Goal: Task Accomplishment & Management: Complete application form

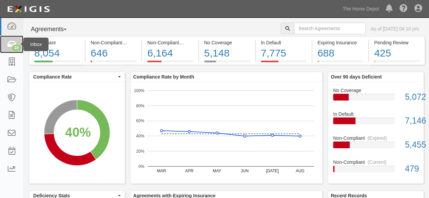
click at [13, 44] on icon at bounding box center [11, 45] width 9 height 8
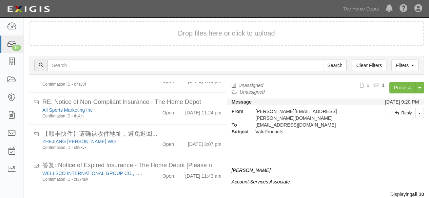
scroll to position [26, 0]
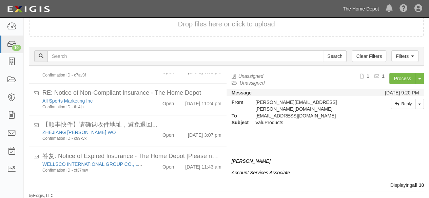
drag, startPoint x: 365, startPoint y: 8, endPoint x: 363, endPoint y: 12, distance: 3.5
click at [365, 8] on link "The Home Depot" at bounding box center [360, 9] width 43 height 14
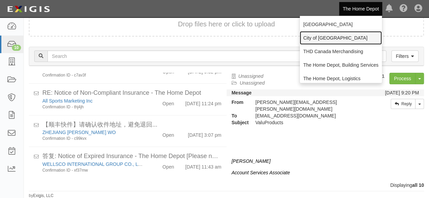
click at [322, 36] on link "City of [GEOGRAPHIC_DATA]" at bounding box center [341, 38] width 82 height 14
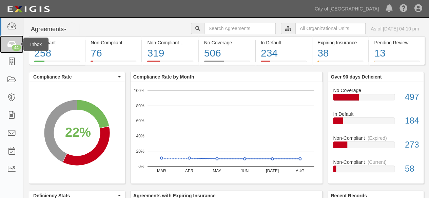
click at [9, 49] on link "44" at bounding box center [11, 45] width 23 height 18
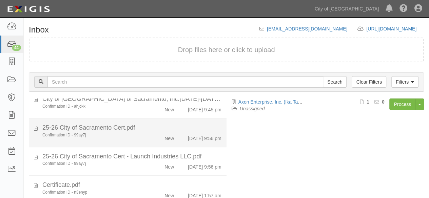
scroll to position [52, 0]
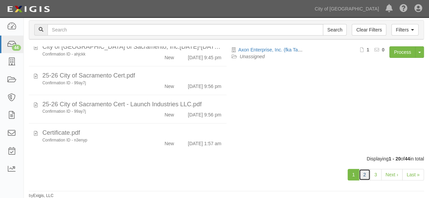
click at [364, 174] on link "2" at bounding box center [365, 175] width 12 height 12
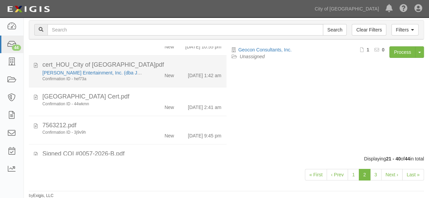
scroll to position [407, 0]
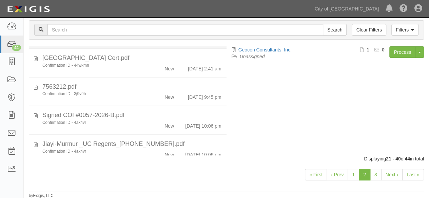
click at [141, 43] on div "[PERSON_NAME] Entertainment, Inc. (dba JCS Acqusition; [PERSON_NAME]'s Crab Sha…" at bounding box center [92, 37] width 110 height 13
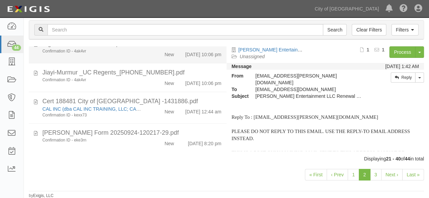
scroll to position [535, 0]
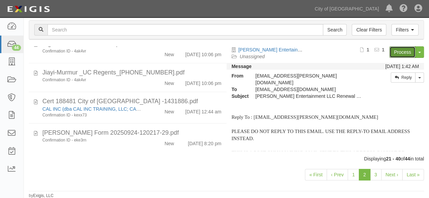
click at [394, 52] on link "Process" at bounding box center [402, 52] width 26 height 12
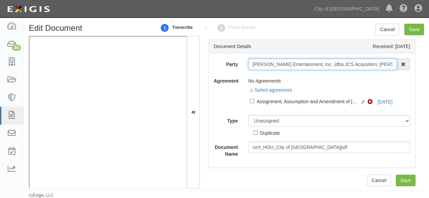
scroll to position [0, 5]
drag, startPoint x: 250, startPoint y: 61, endPoint x: 332, endPoint y: 66, distance: 81.9
click at [421, 75] on div "Document Details Received: 09/24/2025 Party Fertitta Entertainment, Inc. (dba J…" at bounding box center [312, 112] width 224 height 153
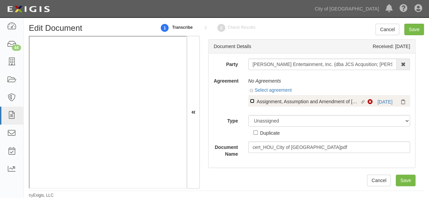
click at [252, 103] on input "Linked agreement Assignment, Assumption and Amendment of Joe's Crab Shack Lease…" at bounding box center [252, 101] width 4 height 4
checkbox input "true"
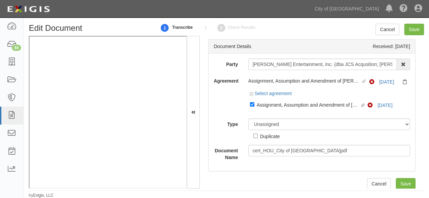
click at [384, 95] on div "Select agreement" at bounding box center [329, 94] width 162 height 8
click at [385, 83] on link "5/31/25" at bounding box center [386, 81] width 15 height 5
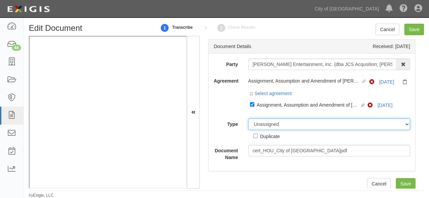
drag, startPoint x: 262, startPoint y: 123, endPoint x: 262, endPoint y: 119, distance: 3.8
click at [262, 121] on select "Unassigned Binder Cancellation Notice Certificate Contract Endorsement Insuranc…" at bounding box center [329, 125] width 162 height 12
select select "CertificateDetail"
click at [248, 119] on select "Unassigned Binder Cancellation Notice Certificate Contract Endorsement Insuranc…" at bounding box center [329, 125] width 162 height 12
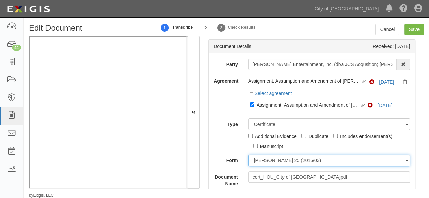
click at [271, 162] on select "[PERSON_NAME] 25 (2016/03) [PERSON_NAME] 101 [PERSON_NAME] 855 NY (2014/05) Gen…" at bounding box center [329, 161] width 162 height 12
select select "GeneralFormDetail"
click at [248, 155] on select "[PERSON_NAME] 25 (2016/03) [PERSON_NAME] 101 [PERSON_NAME] 855 NY (2014/05) Gen…" at bounding box center [329, 161] width 162 height 12
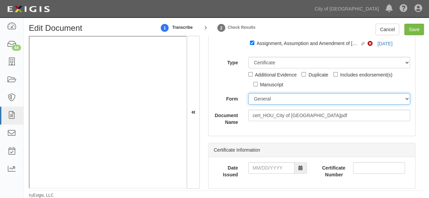
scroll to position [68, 0]
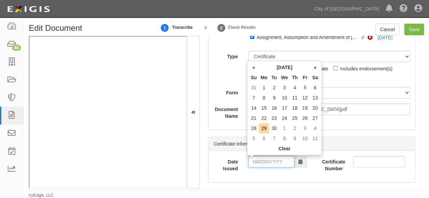
click at [267, 163] on input "Date Issued" at bounding box center [271, 162] width 46 height 12
click at [255, 117] on td "21" at bounding box center [254, 118] width 10 height 10
drag, startPoint x: 266, startPoint y: 164, endPoint x: 276, endPoint y: 139, distance: 26.3
click at [266, 163] on input "09/21/2025" at bounding box center [271, 162] width 46 height 12
click at [274, 117] on td "23" at bounding box center [274, 118] width 10 height 10
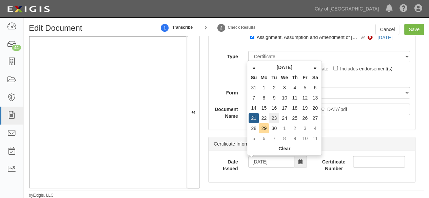
type input "09/23/2025"
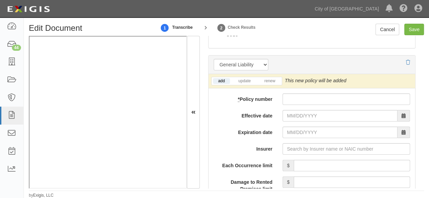
scroll to position [543, 0]
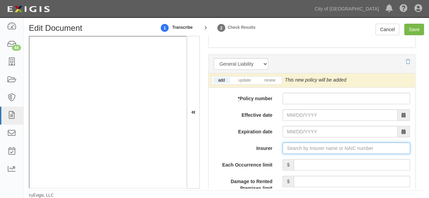
click at [295, 146] on input "Insurer" at bounding box center [347, 149] width 128 height 12
paste input "38318"
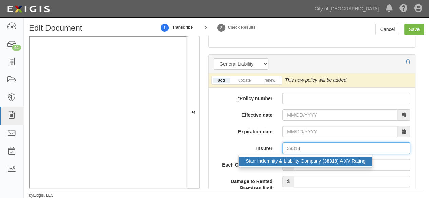
click at [285, 161] on div "Starr Indemnity & Liability Company ( 38318 ) A XV Rating" at bounding box center [305, 161] width 133 height 9
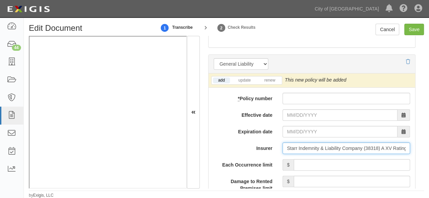
type input "Starr Indemnity & Liability Company (38318) A XV Rating"
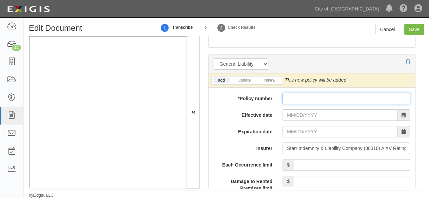
drag, startPoint x: 295, startPoint y: 93, endPoint x: 292, endPoint y: 98, distance: 6.1
click at [295, 93] on input "* Policy number" at bounding box center [347, 99] width 128 height 12
paste input "1000100053251"
type input "1000100053251"
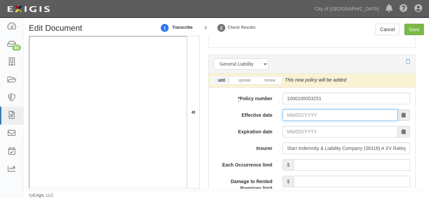
click at [285, 111] on input "Effective date" at bounding box center [340, 116] width 115 height 12
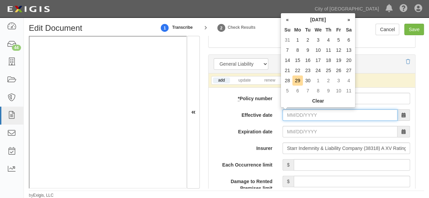
click at [285, 111] on input "Effective date" at bounding box center [340, 116] width 115 height 12
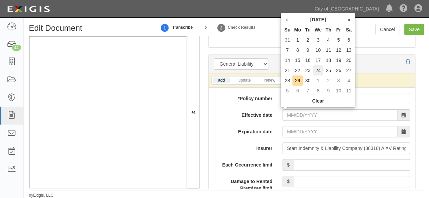
click at [318, 74] on td "24" at bounding box center [318, 70] width 11 height 10
type input "09/24/2025"
type input "09/24/2026"
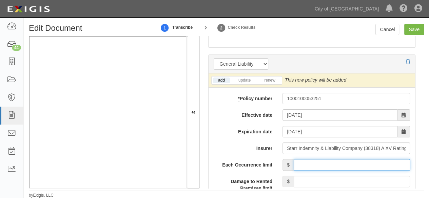
drag, startPoint x: 314, startPoint y: 167, endPoint x: 317, endPoint y: 156, distance: 11.1
click at [314, 165] on input "Each Occurrence limit" at bounding box center [352, 165] width 116 height 12
type input "1,000,000"
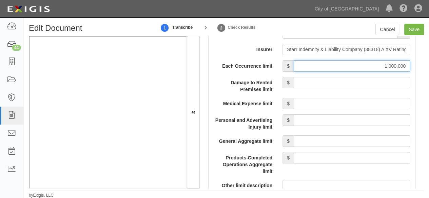
scroll to position [645, 0]
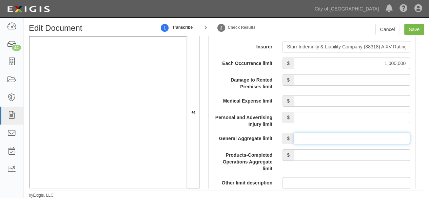
drag, startPoint x: 314, startPoint y: 136, endPoint x: 317, endPoint y: 132, distance: 5.0
click at [315, 136] on input "General Aggregate limit" at bounding box center [352, 139] width 116 height 12
type input "2,000,000"
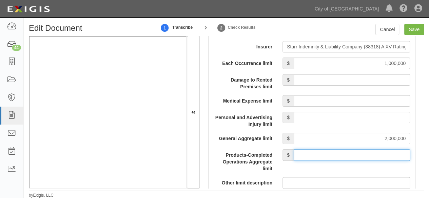
type input "2,000,000"
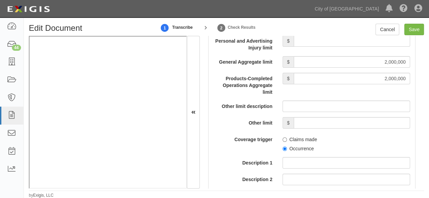
scroll to position [746, 0]
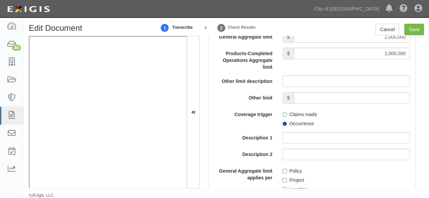
click at [283, 123] on input "Occurrence" at bounding box center [285, 124] width 4 height 4
radio input "true"
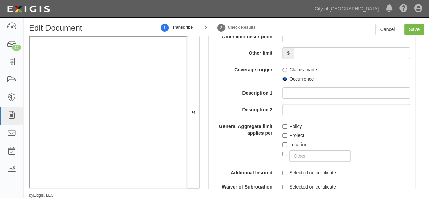
scroll to position [814, 0]
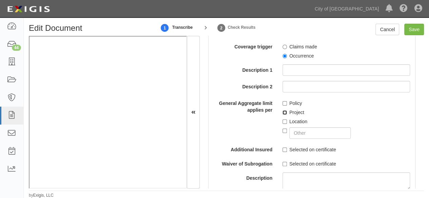
click at [283, 113] on input "Project" at bounding box center [285, 113] width 4 height 4
checkbox input "true"
click at [283, 120] on input "Location" at bounding box center [285, 122] width 4 height 4
checkbox input "true"
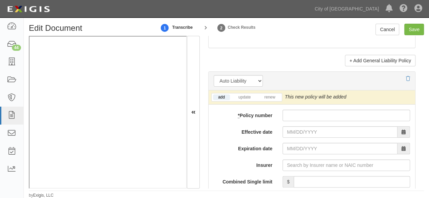
scroll to position [1018, 0]
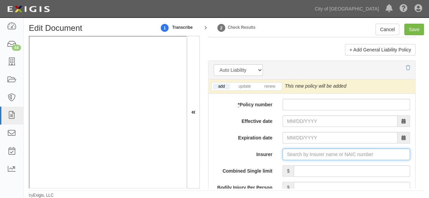
click at [295, 149] on input "Insurer" at bounding box center [347, 155] width 128 height 12
paste input "38318"
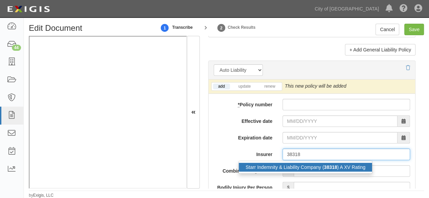
click at [282, 168] on div "Starr Indemnity & Liability Company ( 38318 ) A XV Rating" at bounding box center [305, 167] width 133 height 9
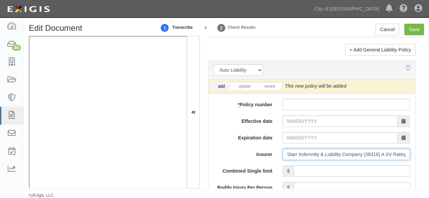
type input "Starr Indemnity & Liability Company (38318) A XV Rating"
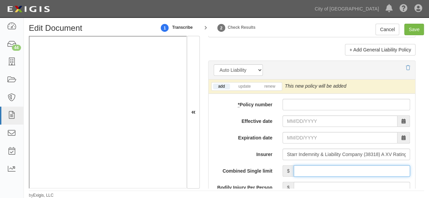
click at [330, 166] on input "Combined Single limit" at bounding box center [352, 172] width 116 height 12
type input "1,000,000"
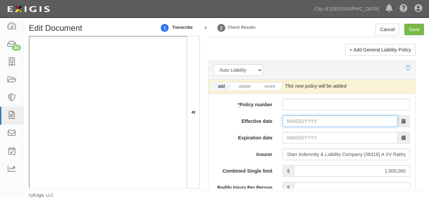
click at [287, 116] on input "Effective date" at bounding box center [340, 122] width 115 height 12
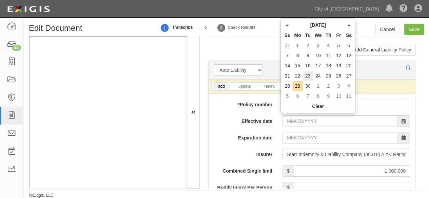
click at [306, 76] on td "23" at bounding box center [308, 76] width 10 height 10
type input "09/23/2025"
type input "09/23/2026"
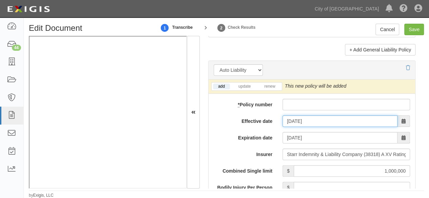
click at [293, 117] on input "09/23/2025" at bounding box center [340, 122] width 115 height 12
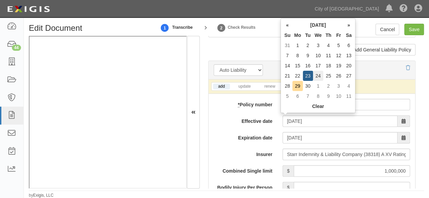
click at [319, 76] on td "24" at bounding box center [318, 76] width 11 height 10
type input "09/24/2025"
type input "09/24/2026"
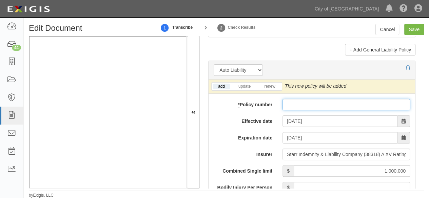
paste input "1000198127251"
click at [295, 105] on input "* Policy number" at bounding box center [347, 105] width 128 height 12
type input "1000198127251"
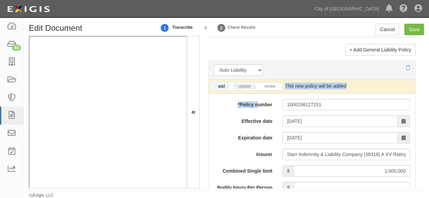
drag, startPoint x: 254, startPoint y: 91, endPoint x: 248, endPoint y: 87, distance: 7.1
click at [248, 84] on link "update" at bounding box center [244, 87] width 22 height 6
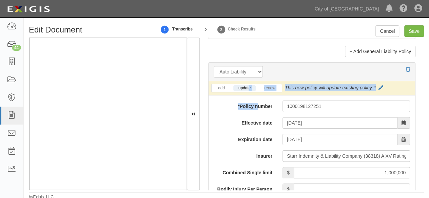
click at [229, 106] on label "* Policy number" at bounding box center [243, 105] width 69 height 9
click at [283, 106] on input "1000198127251" at bounding box center [347, 107] width 128 height 12
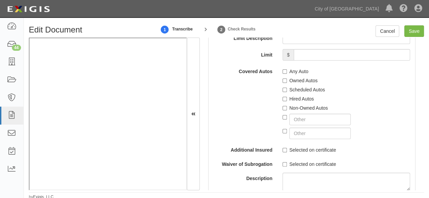
scroll to position [1255, 0]
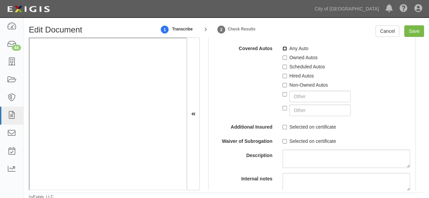
click at [283, 46] on input "Any Auto" at bounding box center [285, 48] width 4 height 4
checkbox input "true"
click at [285, 74] on input "Hired Autos" at bounding box center [285, 76] width 4 height 4
checkbox input "true"
click at [283, 89] on div at bounding box center [347, 96] width 128 height 14
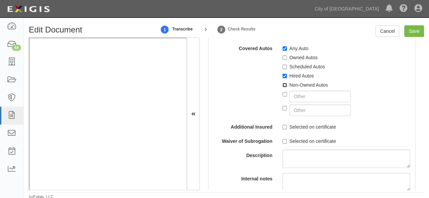
click at [284, 83] on input "Non-Owned Autos" at bounding box center [285, 85] width 4 height 4
checkbox input "true"
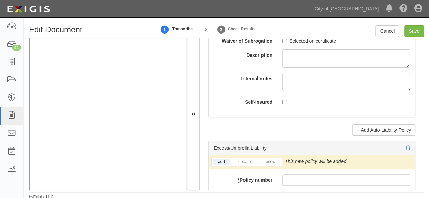
scroll to position [1425, 0]
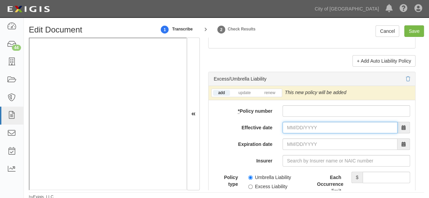
click at [302, 122] on input "Effective date" at bounding box center [340, 128] width 115 height 12
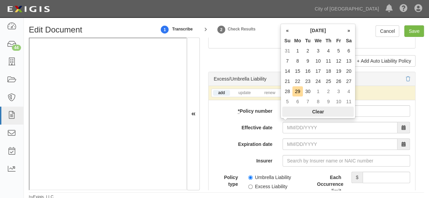
drag, startPoint x: 310, startPoint y: 82, endPoint x: 301, endPoint y: 116, distance: 35.2
click at [308, 87] on tbody "31 1 2 3 4 5 6 7 8 9 10 11 12 13 14 15 16 17 18 19 20 21 22 23 24 25 26 27 28 2…" at bounding box center [318, 76] width 72 height 61
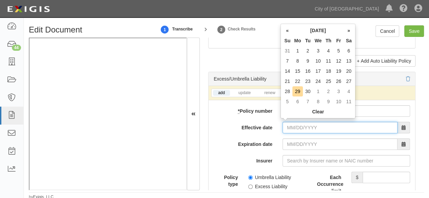
click at [297, 124] on input "Effective date" at bounding box center [340, 128] width 115 height 12
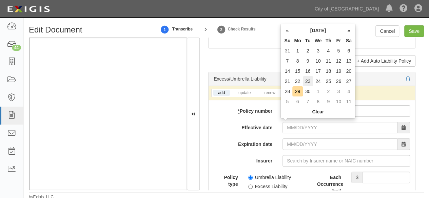
click at [309, 83] on td "23" at bounding box center [308, 81] width 10 height 10
type input "09/23/2025"
type input "09/23/2026"
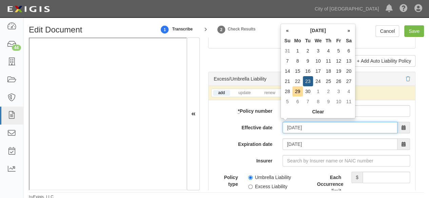
click at [293, 126] on input "09/23/2025" at bounding box center [340, 128] width 115 height 12
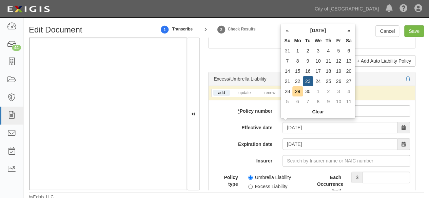
drag, startPoint x: 320, startPoint y: 82, endPoint x: 304, endPoint y: 90, distance: 17.9
click at [319, 82] on td "24" at bounding box center [318, 81] width 11 height 10
type input "09/24/2025"
type input "09/24/2026"
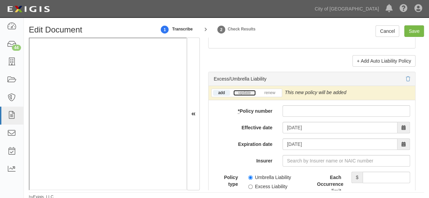
click at [239, 91] on link "update" at bounding box center [244, 93] width 22 height 6
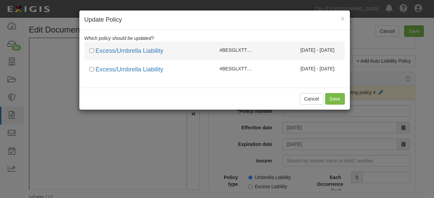
click at [250, 52] on span "#BESGLXTTX01140117000602" at bounding box center [254, 49] width 68 height 5
checkbox input "true"
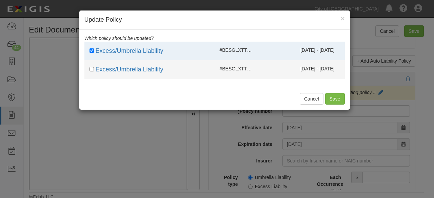
drag, startPoint x: 252, startPoint y: 71, endPoint x: 301, endPoint y: 82, distance: 50.3
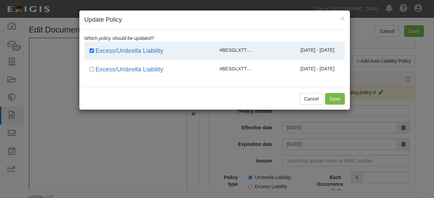
click at [252, 71] on span "#BESGLXTTX01130117000602" at bounding box center [254, 68] width 68 height 5
checkbox input "true"
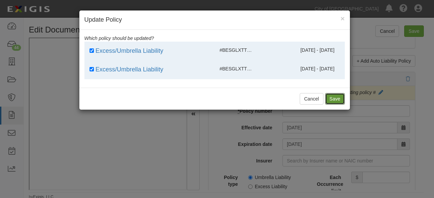
drag, startPoint x: 338, startPoint y: 98, endPoint x: 309, endPoint y: 107, distance: 30.4
click at [338, 98] on button "Save" at bounding box center [335, 99] width 20 height 12
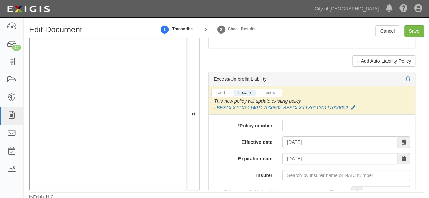
click at [298, 120] on input "* Policy number" at bounding box center [347, 126] width 128 height 12
paste input "BESGLXTTX01150117000603"
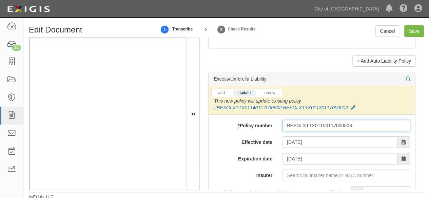
type input "BESGLXTTX01150117000603"
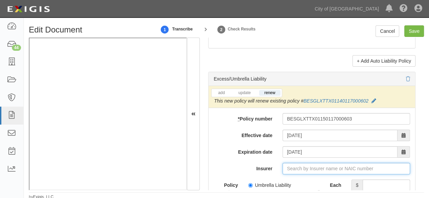
click at [291, 164] on input "Insurer" at bounding box center [347, 169] width 128 height 12
paste input "1000100053251 Texas Insurance Company N"
drag, startPoint x: 320, startPoint y: 165, endPoint x: 223, endPoint y: 184, distance: 99.5
type input "Texas Insurance Company N"
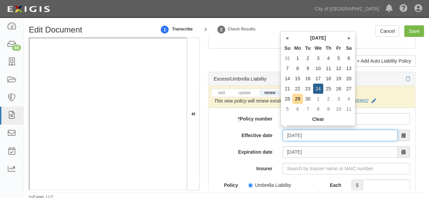
drag, startPoint x: 301, startPoint y: 128, endPoint x: 301, endPoint y: 133, distance: 4.5
click at [301, 130] on input "09/24/2025" at bounding box center [340, 136] width 115 height 12
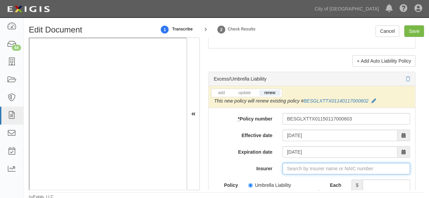
click at [345, 167] on input "Insurer" at bounding box center [347, 169] width 128 height 12
paste input "1000100053251 Texas Insurance Company N"
drag, startPoint x: 323, startPoint y: 165, endPoint x: 214, endPoint y: 185, distance: 111.0
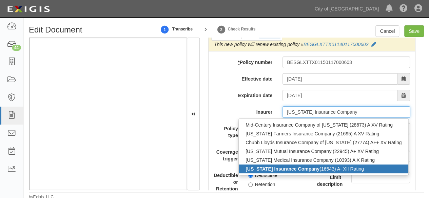
scroll to position [1493, 0]
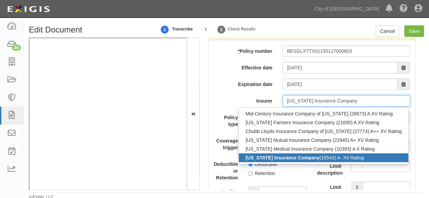
click at [270, 155] on strong "Texas Insurance Company" at bounding box center [283, 157] width 74 height 5
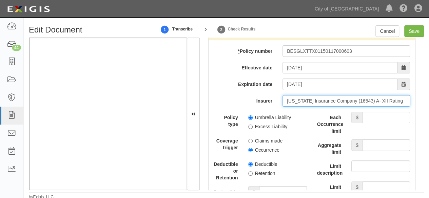
type input "Texas Insurance Company (16543) A- XII Rating"
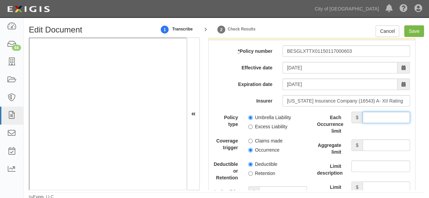
click at [368, 112] on input "Each Occurrence limit" at bounding box center [386, 118] width 47 height 12
type input "10,000,000"
click at [390, 140] on input "Aggregate limit" at bounding box center [386, 146] width 47 height 12
type input "10,000,000"
drag, startPoint x: 249, startPoint y: 115, endPoint x: 247, endPoint y: 141, distance: 25.5
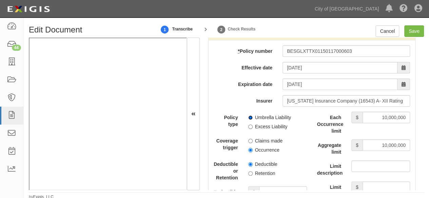
click at [249, 118] on div "Umbrella Liability Excess Liability" at bounding box center [277, 121] width 69 height 18
click at [249, 148] on input "Occurrence" at bounding box center [250, 150] width 4 height 4
radio input "true"
click at [250, 116] on input "Umbrella Liability" at bounding box center [250, 118] width 4 height 4
radio input "true"
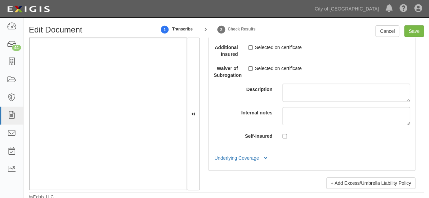
scroll to position [1696, 0]
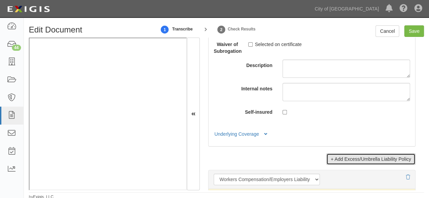
click at [360, 156] on link "+ Add Excess/Umbrella Liability Policy" at bounding box center [370, 160] width 89 height 12
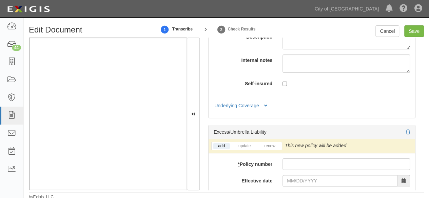
scroll to position [1764, 0]
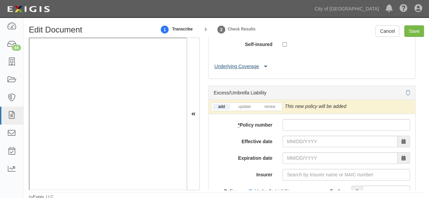
click at [253, 63] on button "Underlying Coverage" at bounding box center [242, 66] width 56 height 7
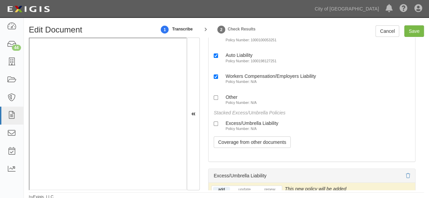
scroll to position [1832, 0]
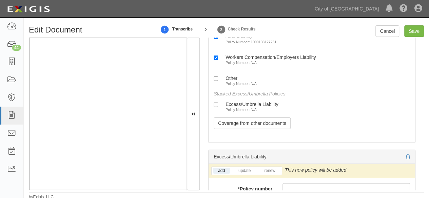
click at [255, 103] on label "Excess/Umbrella Liability Policy Number: N/A" at bounding box center [246, 106] width 65 height 11
click at [218, 103] on input "Excess/Umbrella Liability Policy Number: N/A" at bounding box center [216, 105] width 4 height 4
checkbox input "true"
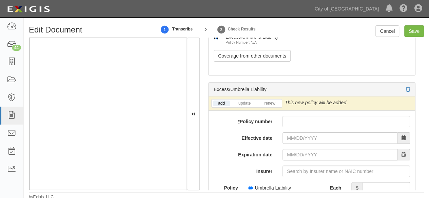
scroll to position [1900, 0]
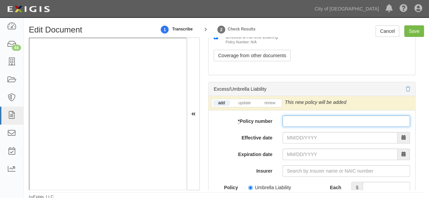
click at [300, 119] on input "* Policy number" at bounding box center [347, 122] width 128 height 12
paste input "HDHX003701611"
type input "HDHX003701611"
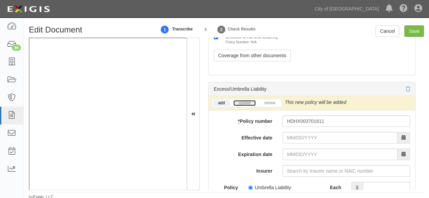
click at [247, 100] on link "update" at bounding box center [244, 103] width 22 height 6
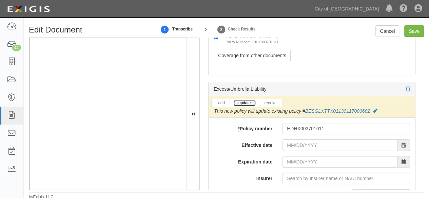
scroll to position [1934, 0]
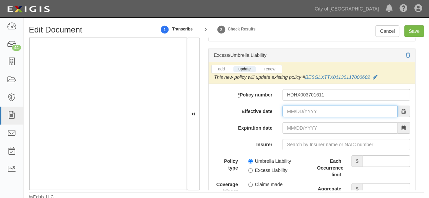
click at [296, 106] on input "Effective date" at bounding box center [340, 112] width 115 height 12
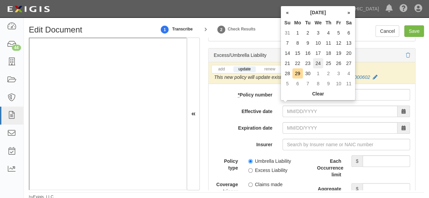
click at [318, 61] on td "24" at bounding box center [318, 63] width 11 height 10
type input "09/24/2025"
type input "09/24/2026"
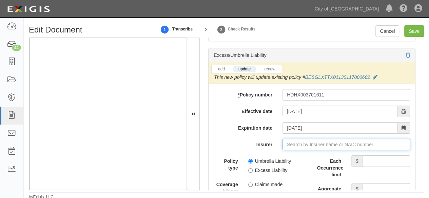
click at [297, 139] on input "Insurer" at bounding box center [347, 145] width 128 height 12
paste input "HDI Global Specialty SE X"
type input "H"
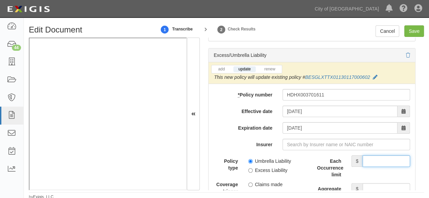
click at [381, 156] on input "Each Occurrence limit" at bounding box center [386, 162] width 47 height 12
click at [390, 156] on input "10000000" at bounding box center [386, 162] width 47 height 12
type input "10000000"
click at [386, 188] on input "Aggregate limit" at bounding box center [386, 190] width 47 height 12
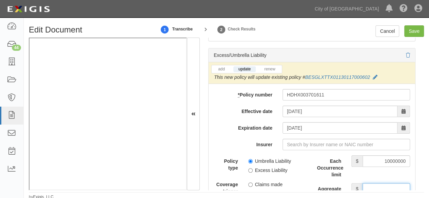
paste input "10000000"
type input "10000000"
drag, startPoint x: 249, startPoint y: 166, endPoint x: 248, endPoint y: 187, distance: 20.7
drag, startPoint x: 249, startPoint y: 189, endPoint x: 249, endPoint y: 183, distance: 6.1
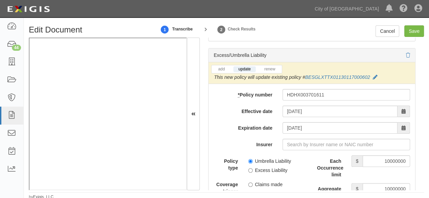
click at [249, 192] on input "Occurrence" at bounding box center [250, 194] width 4 height 4
radio input "true"
click at [249, 169] on input "Excess Liability" at bounding box center [250, 171] width 4 height 4
radio input "true"
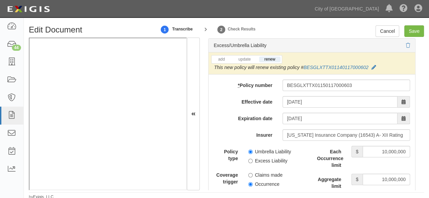
scroll to position [1391, 0]
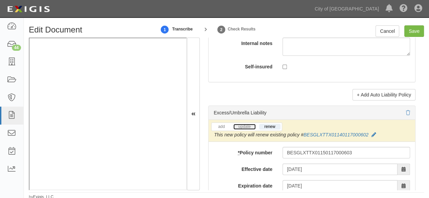
click at [246, 124] on link "update" at bounding box center [244, 127] width 22 height 6
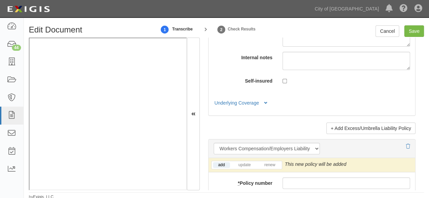
scroll to position [2273, 0]
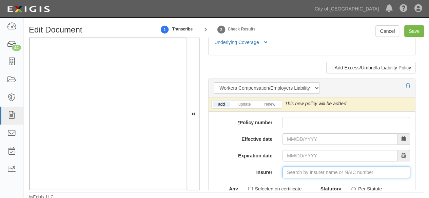
click at [295, 167] on input "Insurer" at bounding box center [347, 173] width 128 height 12
paste input "38318"
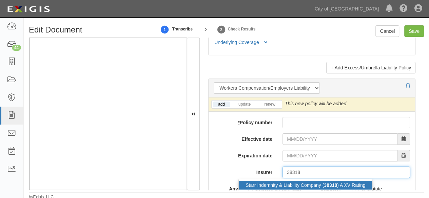
click at [296, 181] on div "Starr Indemnity & Liability Company ( 38318 ) A XV Rating" at bounding box center [305, 185] width 133 height 9
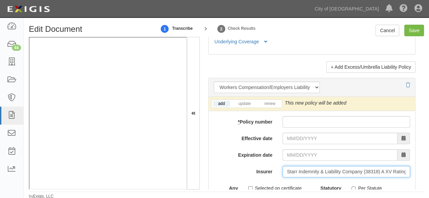
scroll to position [2, 0]
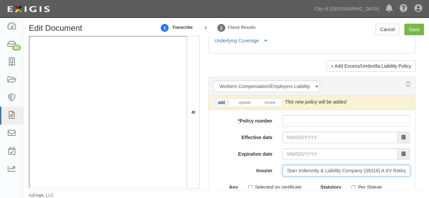
type input "Starr Indemnity & Liability Company (38318) A XV Rating"
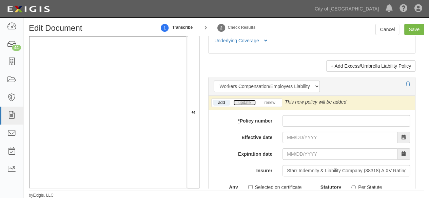
click at [248, 100] on link "update" at bounding box center [244, 103] width 22 height 6
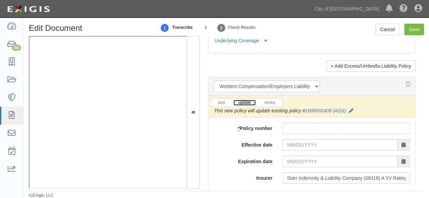
scroll to position [0, 0]
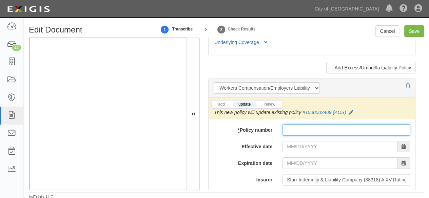
click at [294, 125] on input "* Policy number" at bounding box center [347, 131] width 128 height 12
paste input "1000002409 (AOS"
type input "1000002409 (AOS"
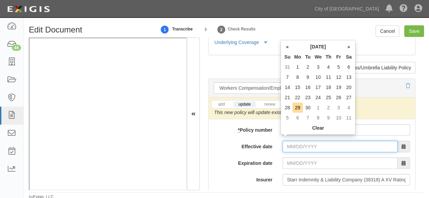
drag, startPoint x: 285, startPoint y: 146, endPoint x: 286, endPoint y: 142, distance: 3.7
click at [284, 145] on input "Effective date" at bounding box center [340, 147] width 115 height 12
drag, startPoint x: 310, startPoint y: 97, endPoint x: 308, endPoint y: 103, distance: 6.9
click at [310, 97] on td "23" at bounding box center [308, 98] width 10 height 10
type input "09/23/2025"
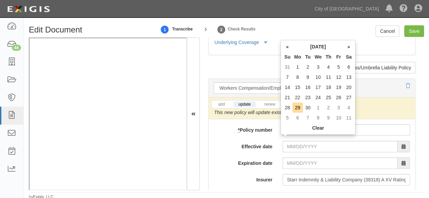
type input "09/23/2026"
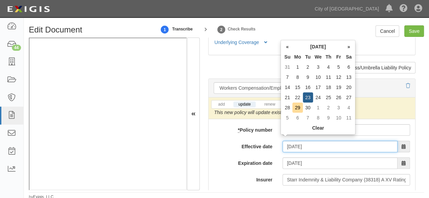
drag, startPoint x: 298, startPoint y: 138, endPoint x: 306, endPoint y: 123, distance: 17.0
click at [298, 141] on input "09/23/2025" at bounding box center [340, 147] width 115 height 12
click at [321, 95] on td "24" at bounding box center [318, 98] width 11 height 10
type input "09/24/2025"
type input "09/24/2026"
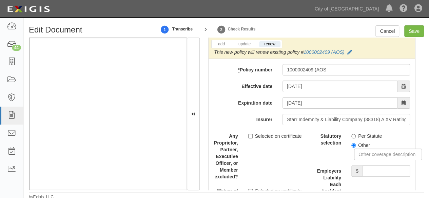
scroll to position [2341, 0]
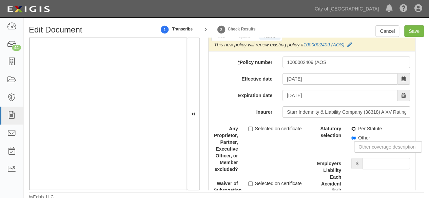
click at [351, 127] on input "Per Statute" at bounding box center [353, 129] width 4 height 4
radio input "true"
click at [372, 158] on input "Employers Liability Each Accident limit" at bounding box center [386, 164] width 47 height 12
type input "1,000,000"
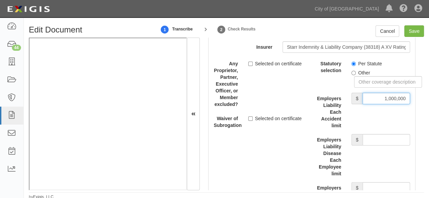
scroll to position [2409, 0]
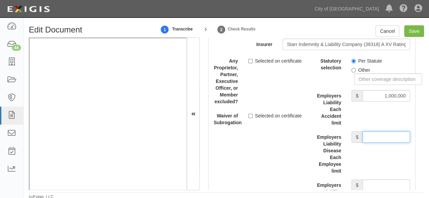
click at [386, 132] on input "Employers Liability Disease Each Employee limit" at bounding box center [386, 138] width 47 height 12
type input "1,000,000"
drag, startPoint x: 381, startPoint y: 178, endPoint x: 380, endPoint y: 174, distance: 4.2
click at [381, 180] on input "Employers Liability Disease Policy limit" at bounding box center [386, 186] width 47 height 12
type input "1,000,000"
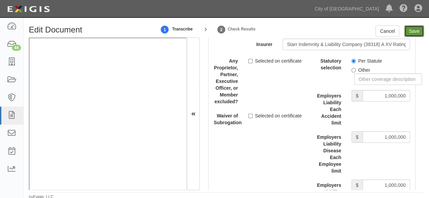
drag, startPoint x: 413, startPoint y: 34, endPoint x: 180, endPoint y: 52, distance: 232.8
click at [413, 33] on input "Save" at bounding box center [414, 31] width 20 height 12
type input "1000000"
type input "2000000"
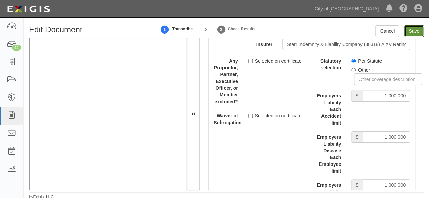
type input "1000000"
type input "10000000"
type input "1000000"
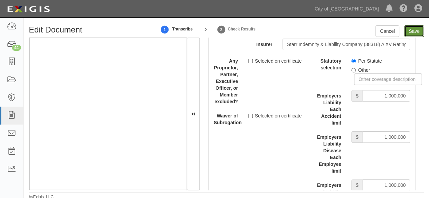
type input "1000000"
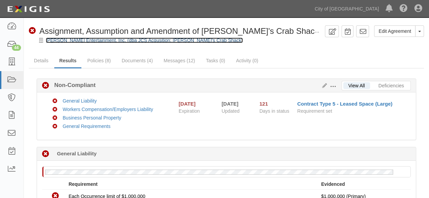
click at [97, 39] on link "[PERSON_NAME] Entertainment, Inc. (dba JCS Acqusition; [PERSON_NAME]'s Crab Sha…" at bounding box center [144, 40] width 197 height 5
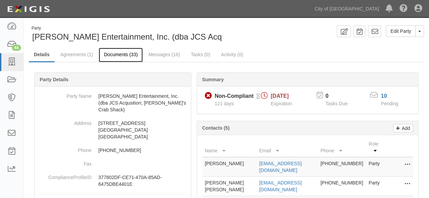
click at [104, 55] on link "Documents (33)" at bounding box center [121, 55] width 44 height 15
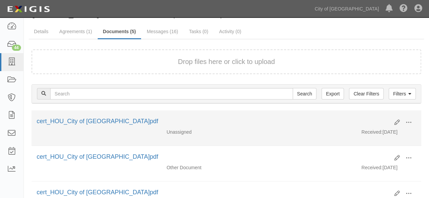
scroll to position [34, 0]
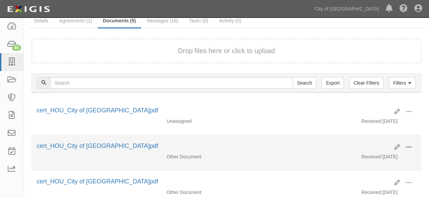
click at [410, 146] on span at bounding box center [409, 148] width 6 height 6
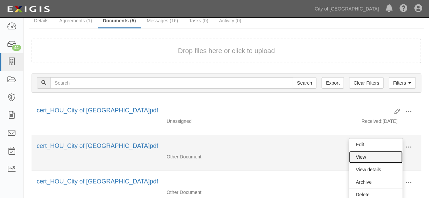
click at [361, 158] on link "View" at bounding box center [376, 157] width 54 height 12
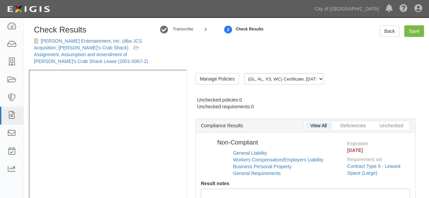
radio input "true"
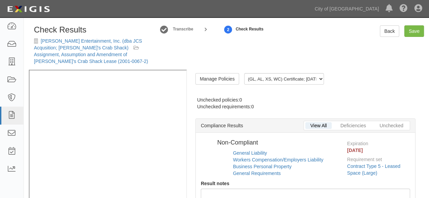
radio input "true"
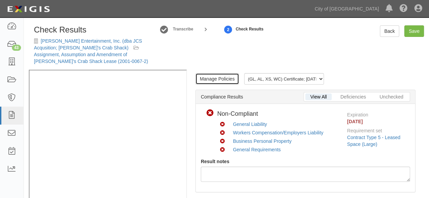
click at [213, 73] on link "Manage Policies" at bounding box center [217, 79] width 44 height 12
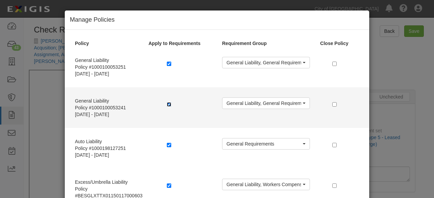
click at [167, 104] on input "checkbox" at bounding box center [169, 104] width 4 height 4
checkbox input "false"
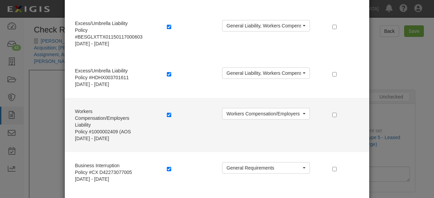
scroll to position [204, 0]
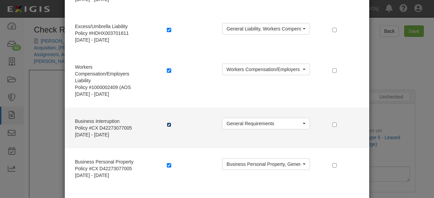
click at [168, 125] on input "checkbox" at bounding box center [169, 125] width 4 height 4
checkbox input "false"
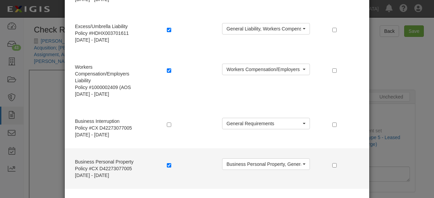
click at [167, 162] on label at bounding box center [170, 165] width 7 height 7
click at [167, 165] on input "checkbox" at bounding box center [169, 166] width 4 height 4
checkbox input "false"
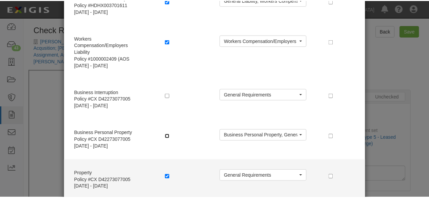
scroll to position [267, 0]
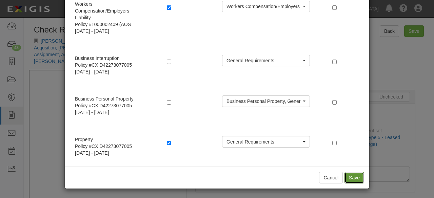
click at [349, 174] on button "Save" at bounding box center [355, 178] width 20 height 12
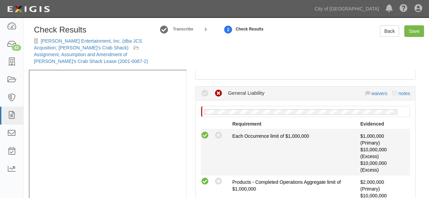
scroll to position [204, 0]
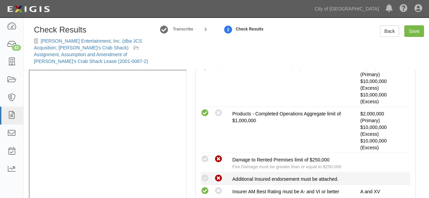
click at [218, 175] on icon at bounding box center [218, 179] width 8 height 8
radio input "true"
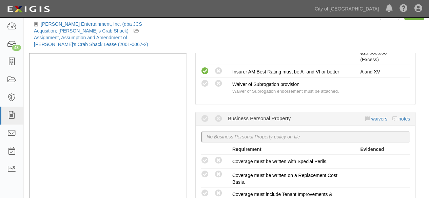
scroll to position [23, 0]
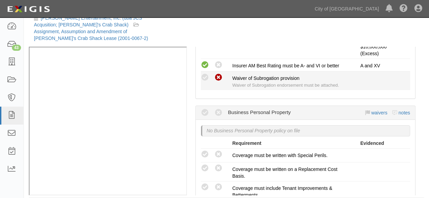
click at [219, 74] on icon at bounding box center [218, 78] width 8 height 8
radio input "true"
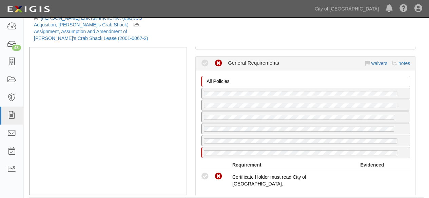
scroll to position [746, 0]
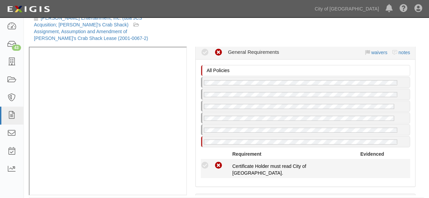
click at [203, 162] on icon at bounding box center [205, 166] width 8 height 8
click at [206, 162] on icon at bounding box center [205, 166] width 8 height 8
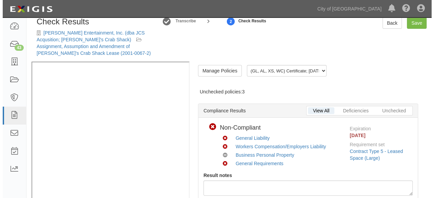
scroll to position [0, 0]
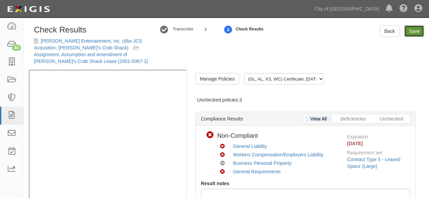
click at [417, 32] on link "Save" at bounding box center [414, 31] width 20 height 12
radio input "true"
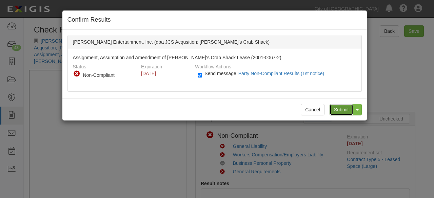
click at [339, 108] on input "Submit" at bounding box center [342, 110] width 24 height 12
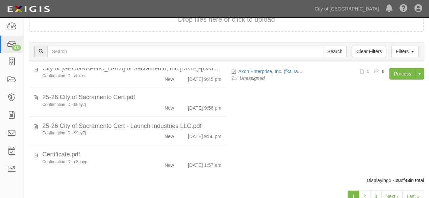
scroll to position [76, 0]
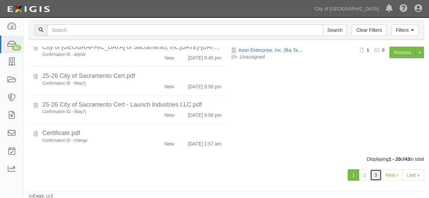
click at [375, 176] on link "3" at bounding box center [376, 176] width 12 height 12
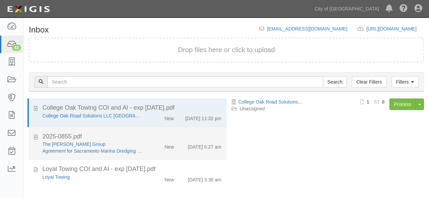
drag, startPoint x: 150, startPoint y: 152, endPoint x: 180, endPoint y: 140, distance: 32.2
click at [150, 151] on div "New" at bounding box center [164, 145] width 32 height 9
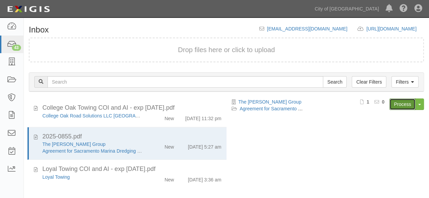
click at [401, 107] on link "Process" at bounding box center [402, 105] width 26 height 12
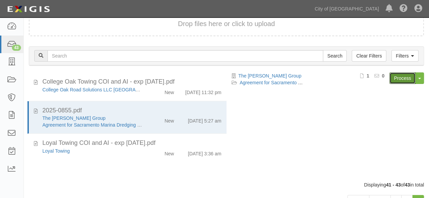
scroll to position [52, 0]
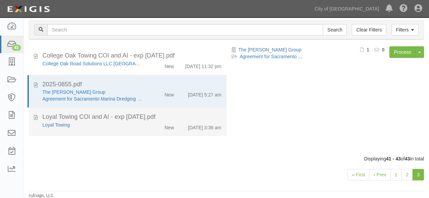
drag, startPoint x: 143, startPoint y: 137, endPoint x: 151, endPoint y: 131, distance: 10.4
click at [144, 136] on li "Loyal Towing COI and AI - exp 1-24-2026.pdf Loyal Towing New 9/27/25 3:36 am" at bounding box center [128, 122] width 198 height 28
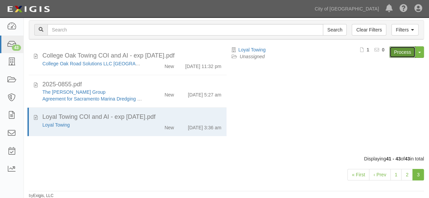
click at [403, 51] on link "Process" at bounding box center [402, 52] width 26 height 12
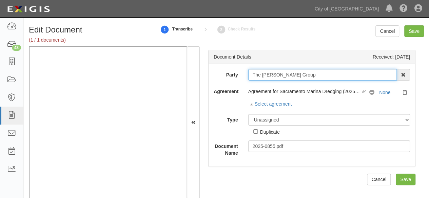
click at [268, 76] on input "The [PERSON_NAME] Group" at bounding box center [322, 75] width 149 height 12
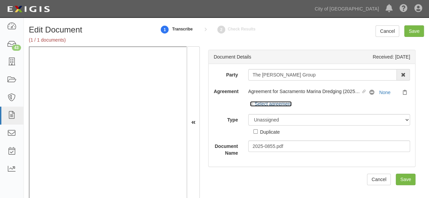
click at [285, 103] on link "Select agreement" at bounding box center [271, 103] width 42 height 5
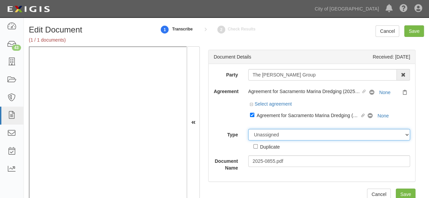
drag, startPoint x: 271, startPoint y: 137, endPoint x: 271, endPoint y: 130, distance: 7.5
click at [271, 136] on select "Unassigned Binder Cancellation Notice Certificate Contract Endorsement Insuranc…" at bounding box center [329, 135] width 162 height 12
select select "CertificateDetail"
click at [248, 129] on select "Unassigned Binder Cancellation Notice Certificate Contract Endorsement Insuranc…" at bounding box center [329, 135] width 162 height 12
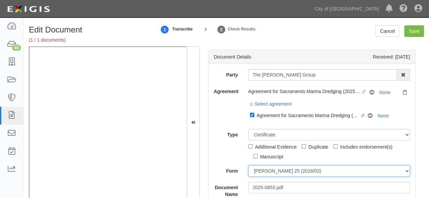
drag, startPoint x: 263, startPoint y: 174, endPoint x: 266, endPoint y: 169, distance: 6.1
click at [264, 173] on select "[PERSON_NAME] 25 (2016/03) [PERSON_NAME] 101 [PERSON_NAME] 855 NY (2014/05) Gen…" at bounding box center [329, 172] width 162 height 12
select select "GeneralFormDetail"
click at [248, 166] on select "[PERSON_NAME] 25 (2016/03) [PERSON_NAME] 101 [PERSON_NAME] 855 NY (2014/05) Gen…" at bounding box center [329, 172] width 162 height 12
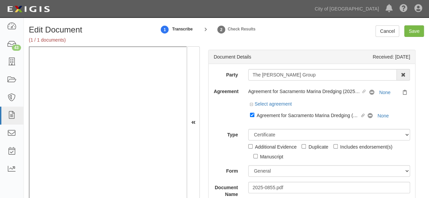
scroll to position [68, 0]
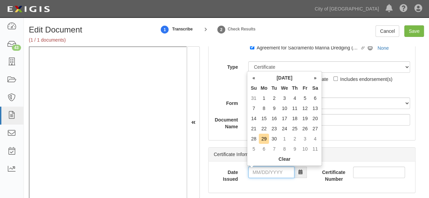
drag, startPoint x: 271, startPoint y: 173, endPoint x: 268, endPoint y: 166, distance: 7.1
click at [271, 172] on input "Date Issued" at bounding box center [271, 173] width 46 height 12
click at [253, 77] on th "«" at bounding box center [254, 78] width 10 height 10
click at [297, 117] on td "14" at bounding box center [295, 119] width 10 height 10
type input "08/14/2025"
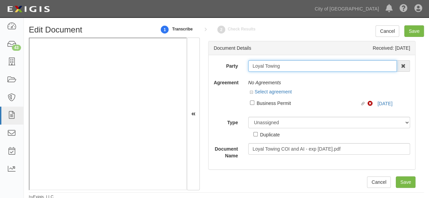
click at [248, 69] on input "Loyal Towing" at bounding box center [322, 66] width 149 height 12
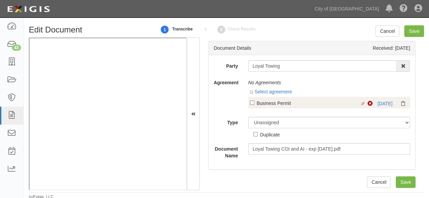
click at [279, 103] on div "Business Permit" at bounding box center [308, 102] width 103 height 7
click at [254, 103] on input "Linked agreement Business Permit Linked agreement" at bounding box center [252, 103] width 4 height 4
checkbox input "true"
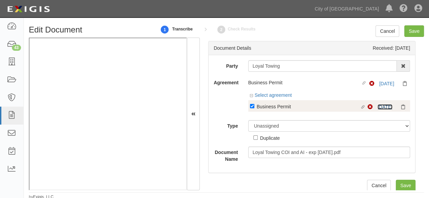
click at [378, 106] on link "[DATE]" at bounding box center [385, 106] width 15 height 5
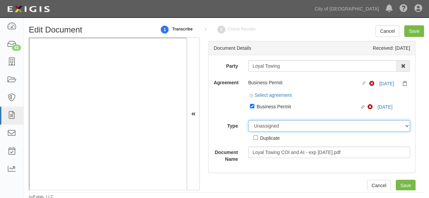
drag, startPoint x: 262, startPoint y: 127, endPoint x: 263, endPoint y: 122, distance: 5.5
click at [262, 127] on select "Unassigned Binder Cancellation Notice Certificate Contract Endorsement Insuranc…" at bounding box center [329, 126] width 162 height 12
select select "CertificateDetail"
click at [248, 120] on select "Unassigned Binder Cancellation Notice Certificate Contract Endorsement Insuranc…" at bounding box center [329, 126] width 162 height 12
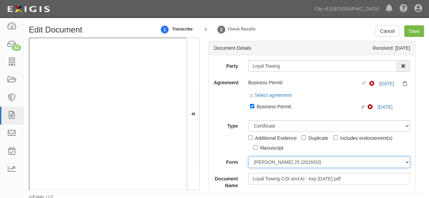
click at [260, 163] on select "ACORD 25 (2016/03) ACORD 101 ACORD 855 NY (2014/05) General" at bounding box center [329, 163] width 162 height 12
select select "GeneralFormDetail"
click at [248, 157] on select "ACORD 25 (2016/03) ACORD 101 ACORD 855 NY (2014/05) General" at bounding box center [329, 163] width 162 height 12
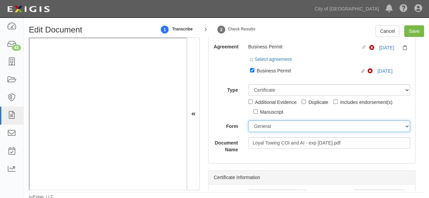
scroll to position [68, 0]
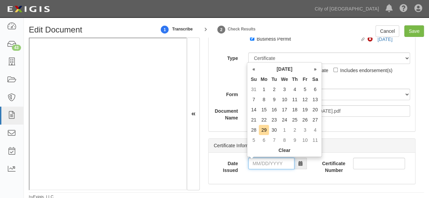
drag, startPoint x: 252, startPoint y: 164, endPoint x: 254, endPoint y: 160, distance: 4.7
click at [252, 164] on input "Date Issued" at bounding box center [271, 164] width 46 height 12
click at [253, 130] on td "28" at bounding box center [254, 130] width 10 height 10
click at [258, 161] on input "09/28/2025" at bounding box center [271, 164] width 46 height 12
click at [306, 118] on td "26" at bounding box center [305, 120] width 10 height 10
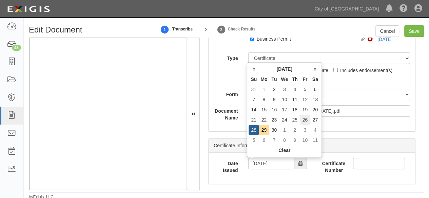
type input "09/26/2025"
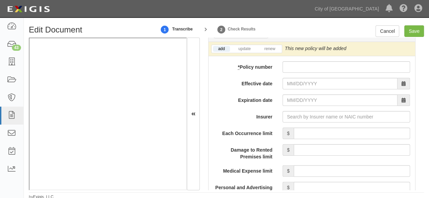
scroll to position [577, 0]
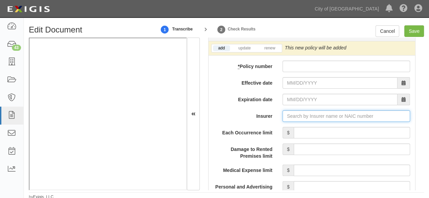
click at [301, 111] on input "Insurer" at bounding box center [347, 117] width 128 height 12
paste input "42846"
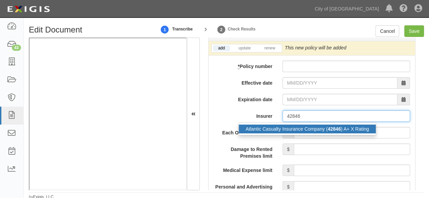
click at [273, 129] on div "Atlantic Casualty Insurance Company ( 42846 ) A+ X Rating" at bounding box center [307, 129] width 137 height 9
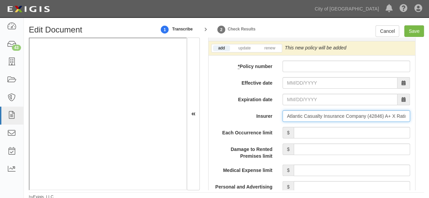
type input "Atlantic Casualty Insurance Company (42846) A+ X Rating"
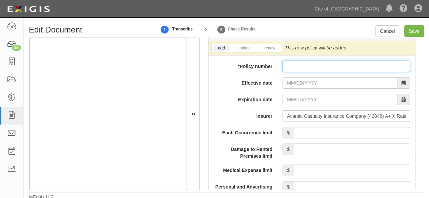
click at [305, 63] on input "* Policy number" at bounding box center [347, 67] width 128 height 12
paste input "3320000406-0"
type input "3320000406-0"
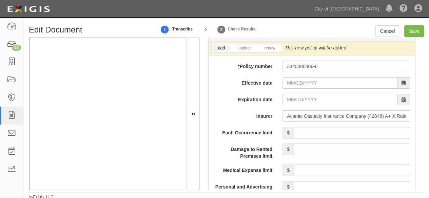
click at [304, 80] on input "Effective date" at bounding box center [340, 83] width 115 height 12
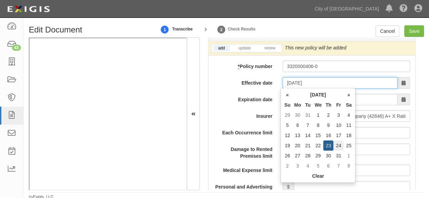
type input "01/24/2025"
type input "01/24/2026"
click at [337, 145] on td "24" at bounding box center [339, 146] width 10 height 10
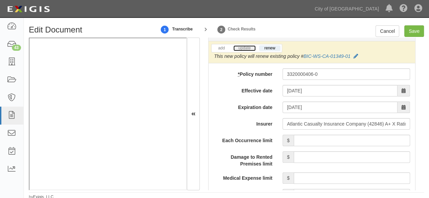
click at [250, 47] on link "update" at bounding box center [244, 48] width 22 height 6
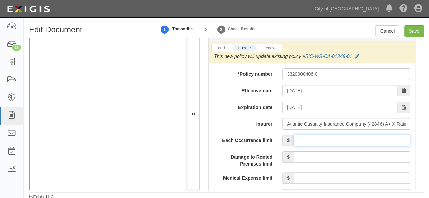
drag, startPoint x: 307, startPoint y: 137, endPoint x: 310, endPoint y: 120, distance: 16.5
type input "1,000,000"
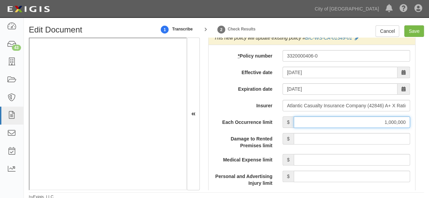
scroll to position [679, 0]
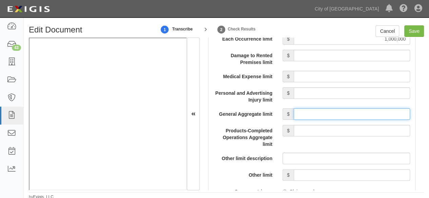
drag, startPoint x: 322, startPoint y: 114, endPoint x: 322, endPoint y: 109, distance: 4.8
click at [322, 112] on input "General Aggregate limit" at bounding box center [352, 115] width 116 height 12
type input "2,000,000"
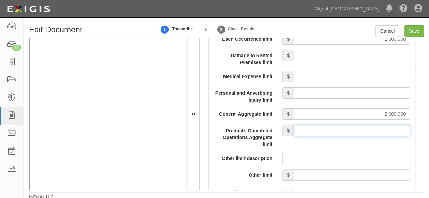
drag, startPoint x: 316, startPoint y: 132, endPoint x: 317, endPoint y: 122, distance: 9.9
click at [316, 132] on input "Products-Completed Operations Aggregate limit" at bounding box center [352, 131] width 116 height 12
type input "2,000,000"
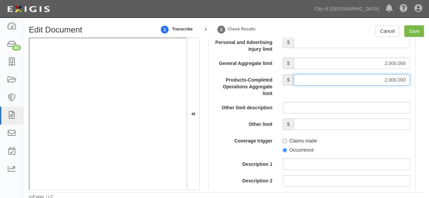
scroll to position [780, 0]
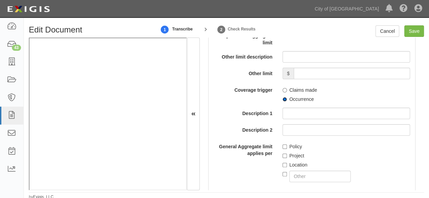
click at [283, 99] on input "Occurrence" at bounding box center [285, 99] width 4 height 4
radio input "true"
click at [283, 145] on input "Policy" at bounding box center [285, 147] width 4 height 4
checkbox input "true"
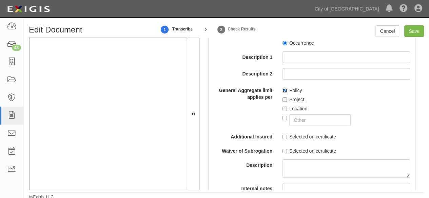
scroll to position [848, 0]
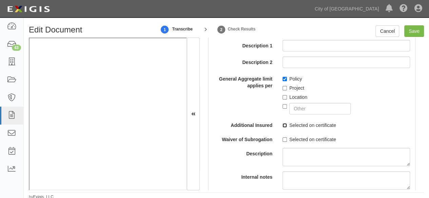
click at [283, 125] on input "Selected on certificate" at bounding box center [285, 125] width 4 height 4
checkbox input "true"
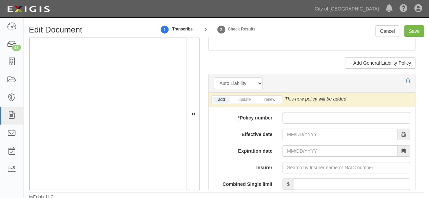
scroll to position [1052, 0]
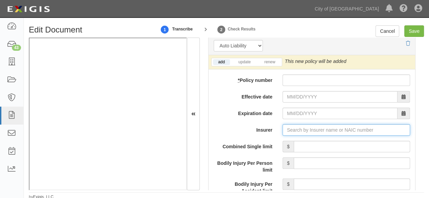
click at [306, 126] on input "Insurer" at bounding box center [347, 131] width 128 height 12
paste input "22608"
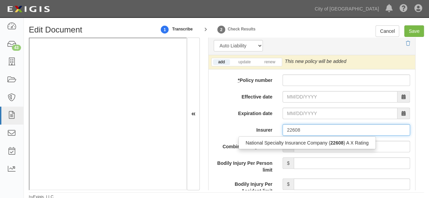
type input "22608"
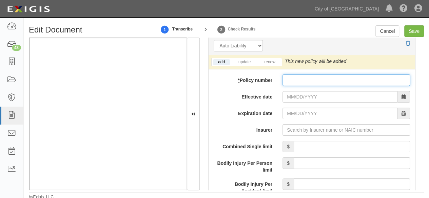
click at [286, 82] on input "* Policy number" at bounding box center [347, 81] width 128 height 12
paste input "CAR0400000393-0"
type input "CAR0400000393-0"
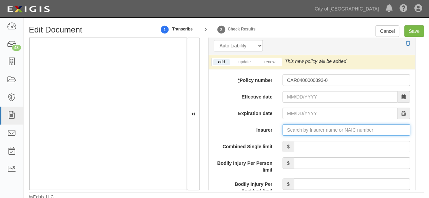
click at [296, 125] on input "Insurer" at bounding box center [347, 131] width 128 height 12
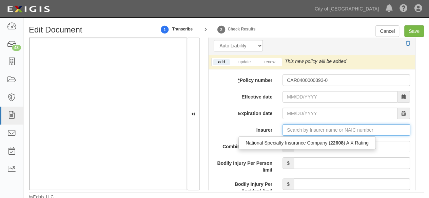
paste input "22608"
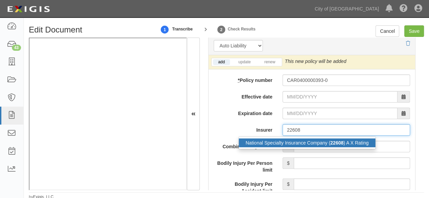
click at [285, 143] on div "National Specialty Insurance Company ( 22608 ) A X Rating" at bounding box center [307, 143] width 137 height 9
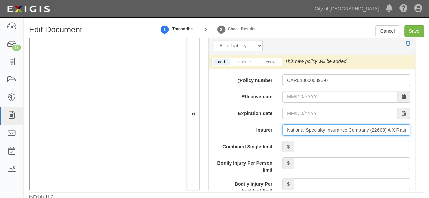
type input "National Specialty Insurance Company (22608) A X Rating"
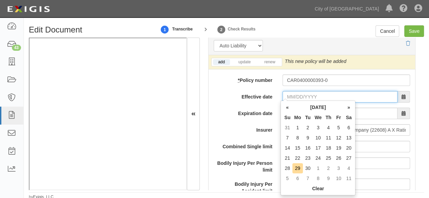
click at [309, 95] on input "Effective date" at bounding box center [340, 97] width 115 height 12
type input "01/24/2025"
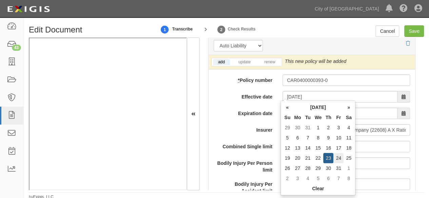
type input "01/24/2026"
click at [339, 160] on td "24" at bounding box center [339, 158] width 10 height 10
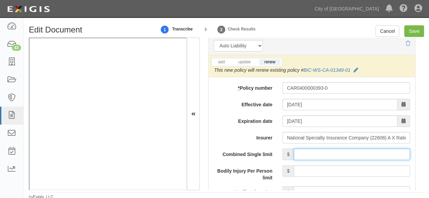
click at [348, 149] on input "Combined Single limit" at bounding box center [352, 155] width 116 height 12
type input "1,000,000"
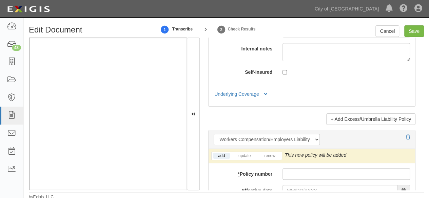
scroll to position [1798, 0]
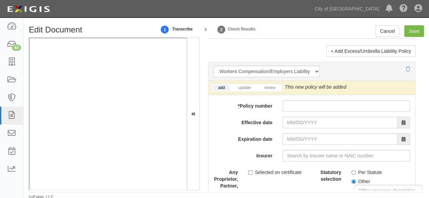
click at [123, 9] on div "Dashboard 43 Inbox Parties Agreements Coverages Documents Messages Tasks Report…" at bounding box center [214, 8] width 419 height 17
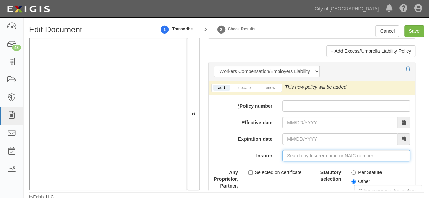
click at [291, 150] on input "Insurer" at bounding box center [347, 156] width 128 height 12
paste input "Omaha National Casualty Company"
type input "Omaha National Casualty Company (32107) A- VII Rating"
type input "Omaha National Casualty Company"
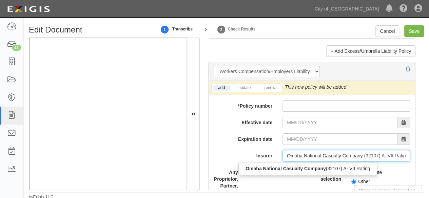
drag, startPoint x: 280, startPoint y: 166, endPoint x: 275, endPoint y: 167, distance: 4.1
click at [279, 166] on strong "Omaha National Casualty Company" at bounding box center [286, 168] width 80 height 5
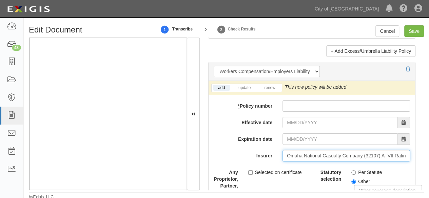
type input "Omaha National Casualty Company (32107) A- VII Rating"
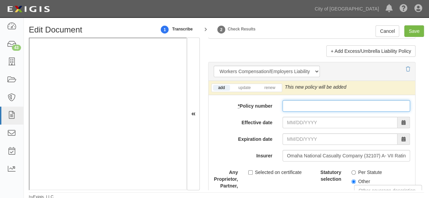
click at [295, 100] on input "* Policy number" at bounding box center [347, 106] width 128 height 12
paste input "PSIC12700-04"
type input "PSIC12700-04"
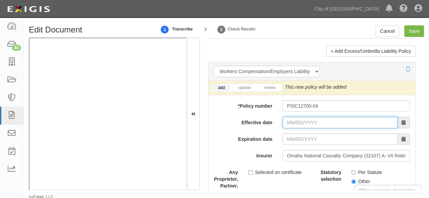
click at [295, 117] on input "Effective date" at bounding box center [340, 123] width 115 height 12
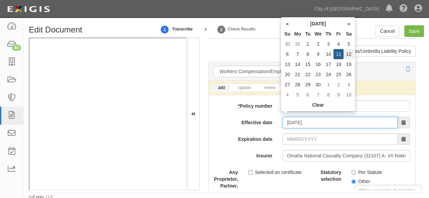
type input "04/12/2025"
type input "04/12/2026"
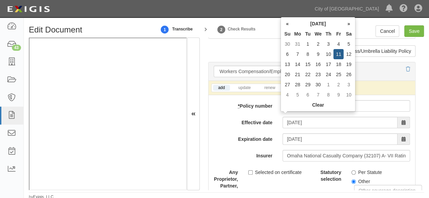
drag, startPoint x: 347, startPoint y: 53, endPoint x: 344, endPoint y: 56, distance: 3.6
click at [346, 53] on td "12" at bounding box center [349, 54] width 10 height 10
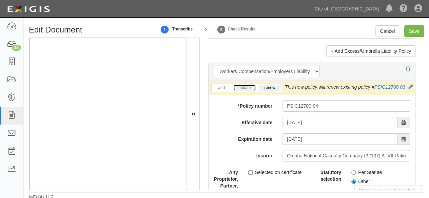
click at [241, 85] on link "update" at bounding box center [244, 88] width 22 height 6
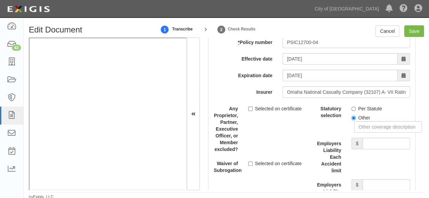
scroll to position [1866, 0]
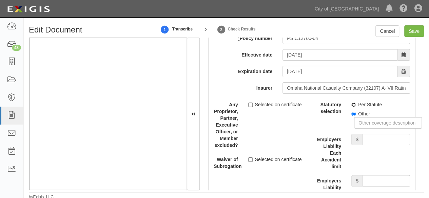
click at [351, 107] on input "Per Statute" at bounding box center [353, 105] width 4 height 4
radio input "true"
drag, startPoint x: 373, startPoint y: 140, endPoint x: 372, endPoint y: 136, distance: 4.0
click at [373, 140] on input "Employers Liability Each Accident limit" at bounding box center [386, 140] width 47 height 12
type input "1,000,000"
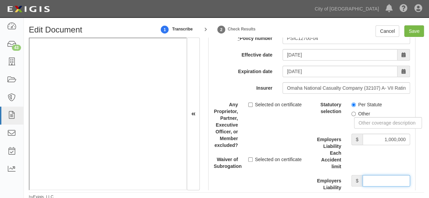
drag, startPoint x: 372, startPoint y: 184, endPoint x: 371, endPoint y: 179, distance: 4.8
click at [371, 180] on input "Employers Liability Disease Each Employee limit" at bounding box center [386, 181] width 47 height 12
type input "1,000,000"
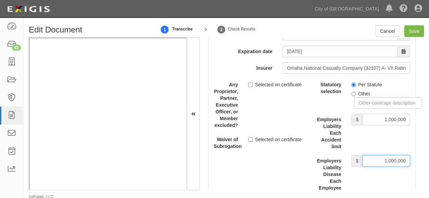
scroll to position [1934, 0]
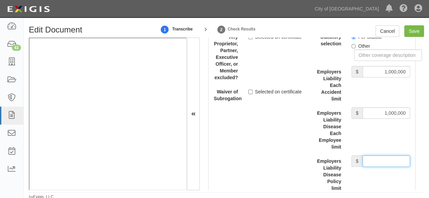
click at [379, 163] on input "Employers Liability Disease Policy limit" at bounding box center [386, 162] width 47 height 12
type input "1,000,000"
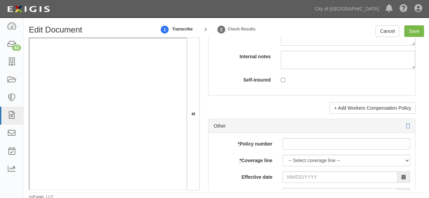
scroll to position [2205, 0]
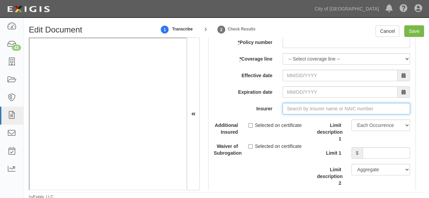
click at [286, 109] on input "Insurer" at bounding box center [347, 109] width 128 height 12
paste input "19437"
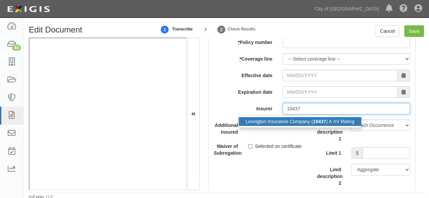
click at [287, 123] on div "Lexington Insurance Company ( 19437 ) A XV Rating" at bounding box center [300, 121] width 122 height 9
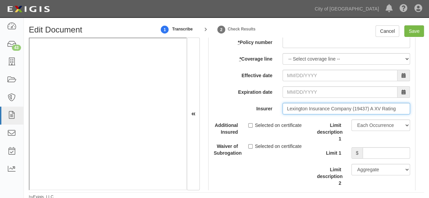
type input "Lexington Insurance Company (19437) A XV Rating"
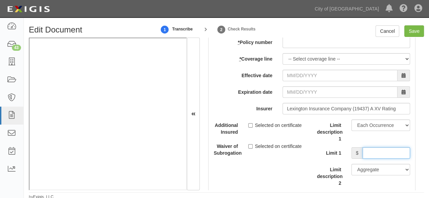
click at [372, 155] on input "Limit 1" at bounding box center [386, 154] width 47 height 12
type input "250,000"
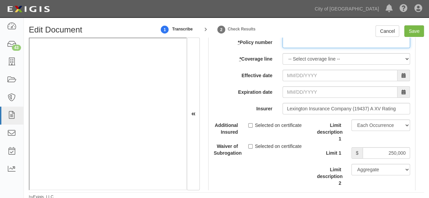
click at [293, 47] on input "* Policy number" at bounding box center [347, 43] width 128 height 12
paste input "21480646"
type input "21480646"
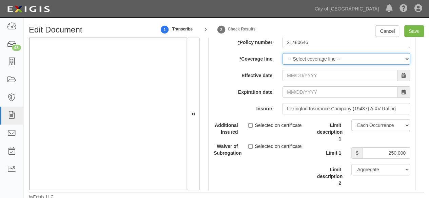
click at [300, 64] on select "-- Select coverage line -- Asbestos Abatement Auto Physical Damage Boiler & Mac…" at bounding box center [347, 59] width 128 height 12
click at [283, 55] on select "-- Select coverage line -- Asbestos Abatement Auto Physical Damage Boiler & Mac…" at bounding box center [347, 59] width 128 height 12
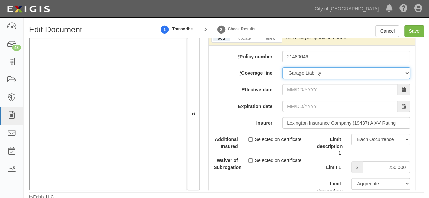
scroll to position [2220, 0]
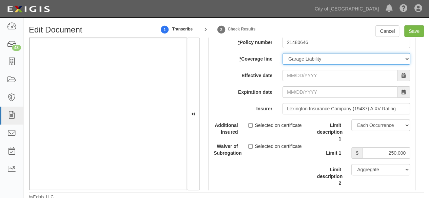
click at [306, 59] on select "-- Select coverage line -- Asbestos Abatement Auto Physical Damage Boiler & Mac…" at bounding box center [347, 59] width 128 height 12
select select "56"
click at [283, 55] on select "-- Select coverage line -- Asbestos Abatement Auto Physical Damage Boiler & Mac…" at bounding box center [347, 59] width 128 height 12
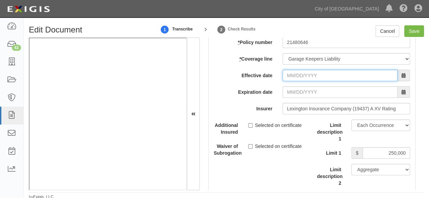
click at [297, 77] on input "Effective date" at bounding box center [340, 76] width 115 height 12
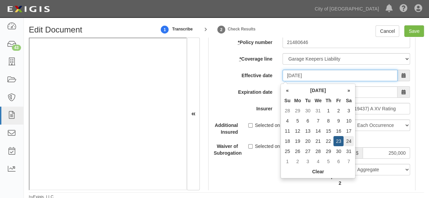
type input "01/24/2026"
type input "01/24/2027"
click at [349, 144] on td "24" at bounding box center [349, 141] width 10 height 10
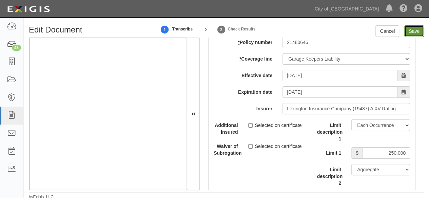
click at [418, 30] on input "Save" at bounding box center [414, 31] width 20 height 12
type input "1000000"
type input "2000000"
type input "1000000"
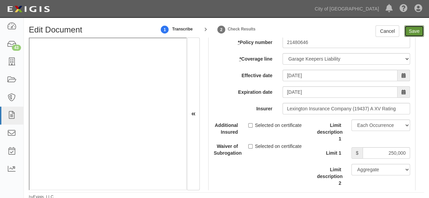
type input "1000000"
type input "250000"
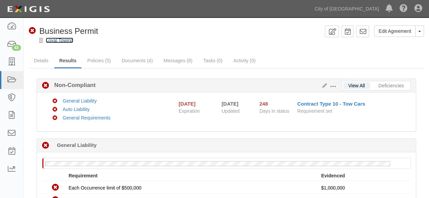
click at [70, 40] on link "Loyal Towing" at bounding box center [59, 40] width 27 height 5
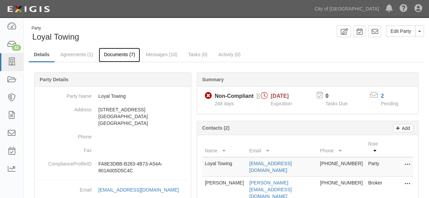
click at [115, 60] on link "Documents (7)" at bounding box center [119, 55] width 41 height 15
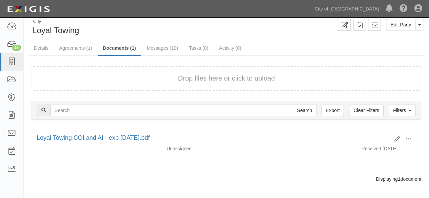
scroll to position [10, 0]
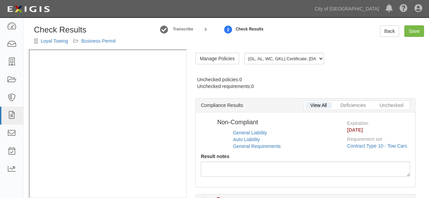
radio input "true"
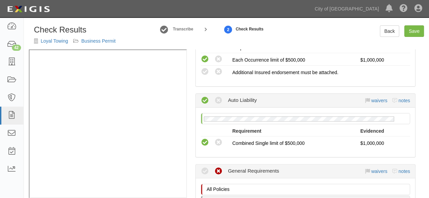
scroll to position [170, 0]
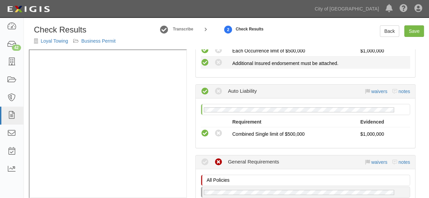
click at [206, 64] on icon at bounding box center [205, 63] width 8 height 8
radio input "true"
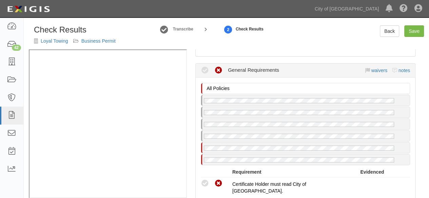
scroll to position [271, 0]
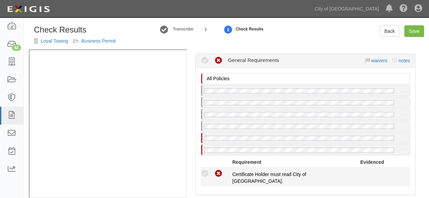
click at [206, 170] on icon at bounding box center [205, 174] width 8 height 8
click at [206, 174] on icon at bounding box center [205, 174] width 8 height 8
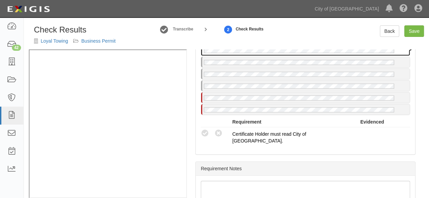
scroll to position [339, 0]
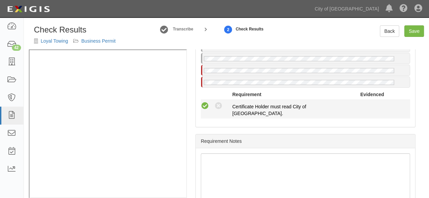
click at [207, 107] on icon at bounding box center [205, 106] width 8 height 8
radio input "true"
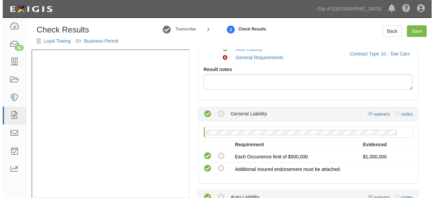
scroll to position [0, 0]
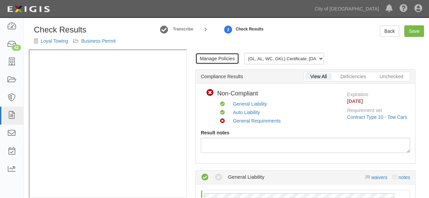
click at [221, 59] on link "Manage Policies" at bounding box center [217, 59] width 44 height 12
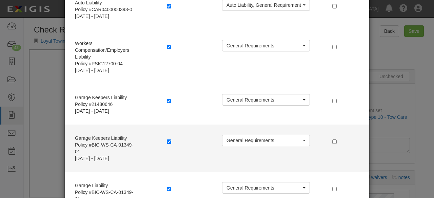
scroll to position [102, 0]
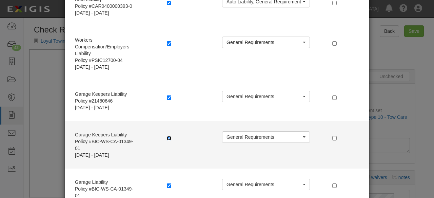
click at [167, 138] on input "checkbox" at bounding box center [169, 138] width 4 height 4
checkbox input "false"
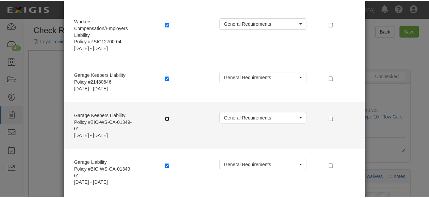
scroll to position [136, 0]
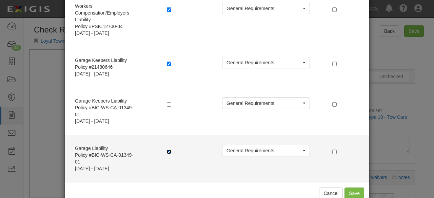
drag, startPoint x: 168, startPoint y: 150, endPoint x: 206, endPoint y: 154, distance: 38.9
click at [168, 150] on input "checkbox" at bounding box center [169, 152] width 4 height 4
checkbox input "false"
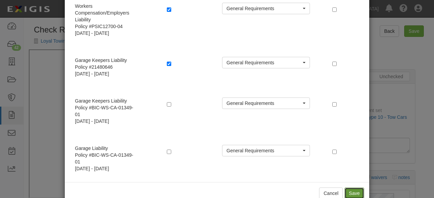
click at [352, 193] on button "Save" at bounding box center [355, 194] width 20 height 12
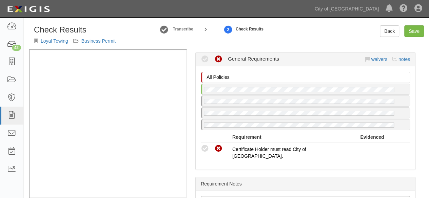
scroll to position [305, 0]
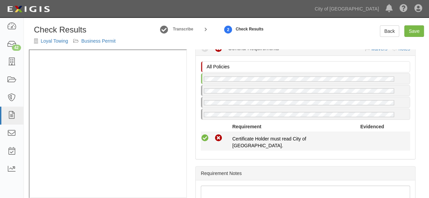
click at [204, 140] on icon at bounding box center [205, 138] width 8 height 8
radio input "true"
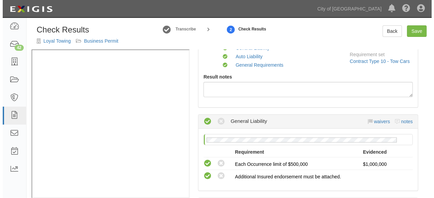
scroll to position [0, 0]
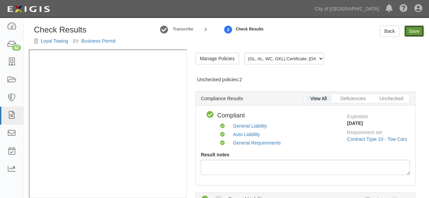
click at [412, 32] on link "Save" at bounding box center [414, 31] width 20 height 12
radio input "true"
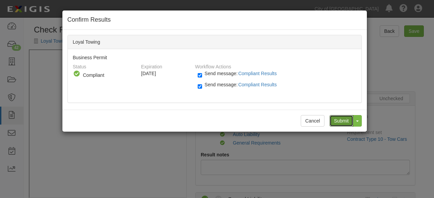
drag, startPoint x: 343, startPoint y: 120, endPoint x: 335, endPoint y: 117, distance: 9.0
click at [343, 120] on input "Submit" at bounding box center [342, 121] width 24 height 12
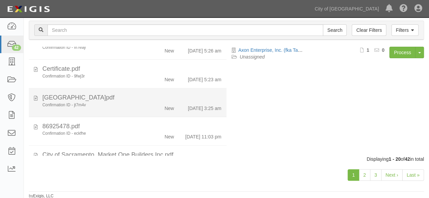
scroll to position [237, 0]
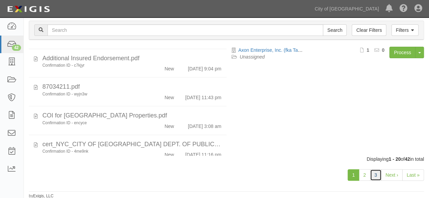
click at [374, 175] on link "3" at bounding box center [376, 176] width 12 height 12
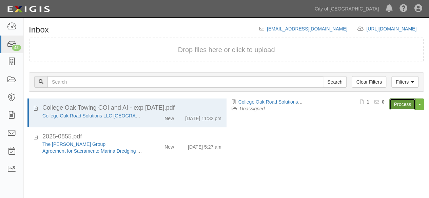
click at [401, 103] on link "Process" at bounding box center [402, 105] width 26 height 12
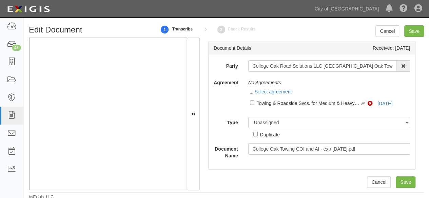
click at [286, 59] on div "Party College Oak Road Solutions LLC [GEOGRAPHIC_DATA] Oak Towing 16th & O Gate…" at bounding box center [312, 112] width 207 height 114
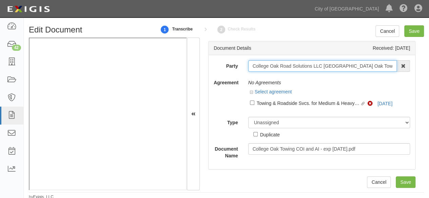
click at [282, 65] on input "College Oak Road Solutions LLC [GEOGRAPHIC_DATA] Oak Towing" at bounding box center [322, 66] width 149 height 12
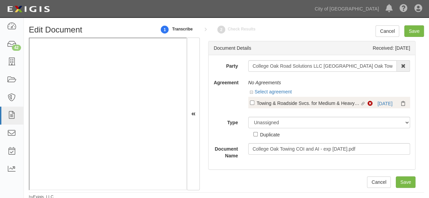
click at [377, 107] on div "Non-Compliant [DATE]" at bounding box center [388, 103] width 41 height 7
click at [381, 103] on link "[DATE]" at bounding box center [385, 103] width 15 height 5
click at [287, 105] on div "Towing & Roadside Svcs. for Medium & Heavy-Duty Vehicles (GVWR over 8,501 lbs.)…" at bounding box center [308, 102] width 103 height 7
click at [254, 105] on input "Linked agreement Towing & Roadside Svcs. for Medium & Heavy-Duty Vehicles (GVWR…" at bounding box center [252, 103] width 4 height 4
checkbox input "true"
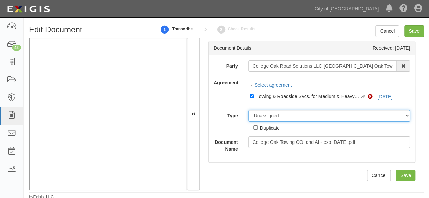
click at [276, 115] on select "Unassigned Binder Cancellation Notice Certificate Contract Endorsement Insuranc…" at bounding box center [329, 116] width 162 height 12
select select "CertificateDetail"
click at [248, 110] on select "Unassigned Binder Cancellation Notice Certificate Contract Endorsement Insuranc…" at bounding box center [329, 116] width 162 height 12
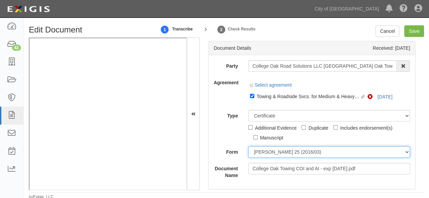
drag, startPoint x: 261, startPoint y: 153, endPoint x: 267, endPoint y: 145, distance: 10.3
click at [262, 152] on select "[PERSON_NAME] 25 (2016/03) [PERSON_NAME] 101 [PERSON_NAME] 855 NY (2014/05) Gen…" at bounding box center [329, 153] width 162 height 12
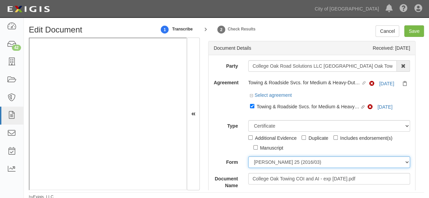
select select "GeneralFormDetail"
click at [248, 157] on select "[PERSON_NAME] 25 (2016/03) [PERSON_NAME] 101 [PERSON_NAME] 855 NY (2014/05) Gen…" at bounding box center [329, 163] width 162 height 12
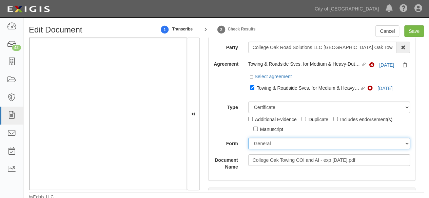
scroll to position [68, 0]
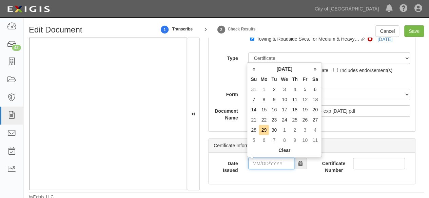
click at [258, 160] on input "Date Issued" at bounding box center [271, 164] width 46 height 12
type input "[DATE]"
click at [273, 131] on td "25" at bounding box center [274, 130] width 10 height 10
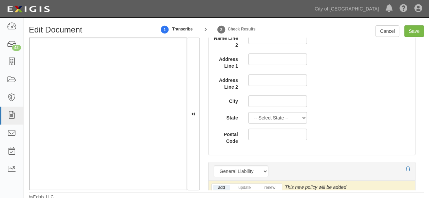
scroll to position [509, 0]
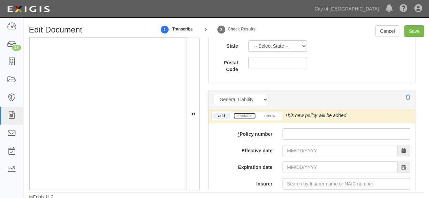
click at [248, 113] on link "update" at bounding box center [244, 116] width 22 height 6
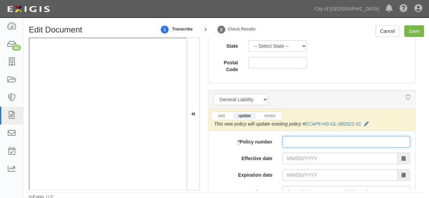
click at [286, 139] on input "* Policy number" at bounding box center [347, 142] width 128 height 12
paste input "FRA4420001-01"
type input "FRA4420001-01"
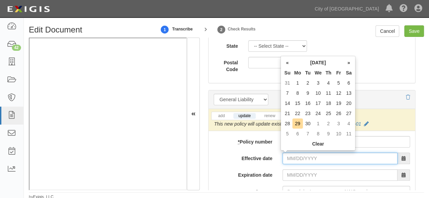
click at [301, 158] on input "Effective date" at bounding box center [340, 159] width 115 height 12
click at [287, 64] on th "«" at bounding box center [287, 63] width 10 height 10
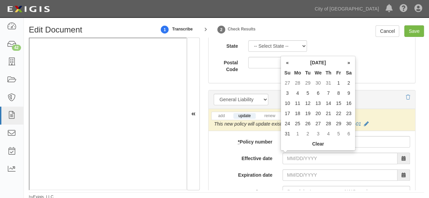
click at [287, 64] on th "«" at bounding box center [287, 63] width 10 height 10
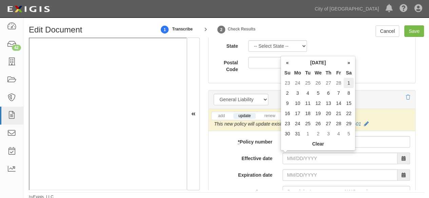
click at [350, 83] on td "1" at bounding box center [349, 83] width 10 height 10
type input "[DATE]"
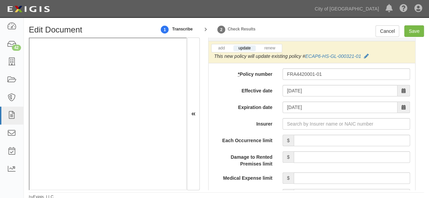
scroll to position [2, 0]
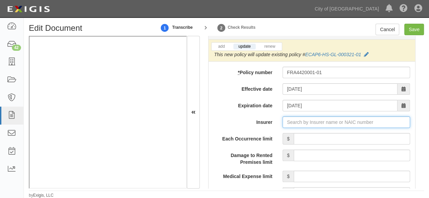
click at [305, 119] on input "Insurer" at bounding box center [347, 123] width 128 height 12
paste input "32620"
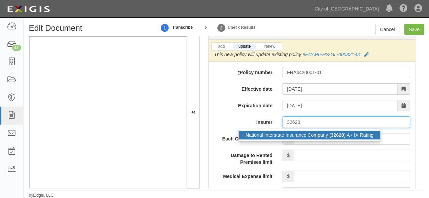
click at [297, 135] on div "National Interstate Insurance Company ( 32620 ) A+ IX Rating" at bounding box center [309, 135] width 141 height 9
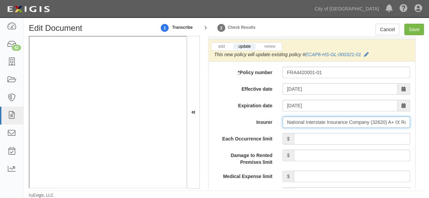
type input "National Interstate Insurance Company (32620) A+ IX Rating"
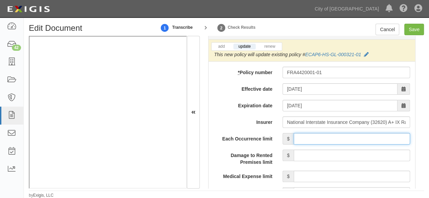
click at [310, 139] on input "Each Occurrence limit" at bounding box center [352, 139] width 116 height 12
type input "1,000,000"
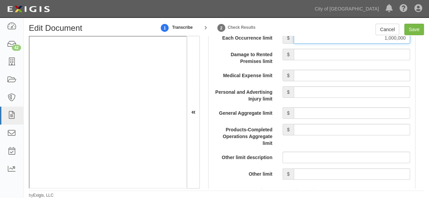
scroll to position [679, 0]
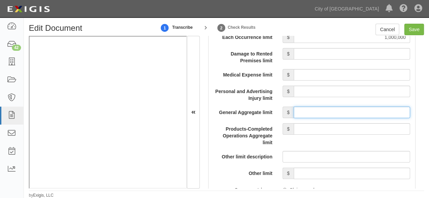
drag, startPoint x: 297, startPoint y: 110, endPoint x: 301, endPoint y: 104, distance: 7.2
click at [297, 110] on input "General Aggregate limit" at bounding box center [352, 113] width 116 height 12
type input "2,000,000"
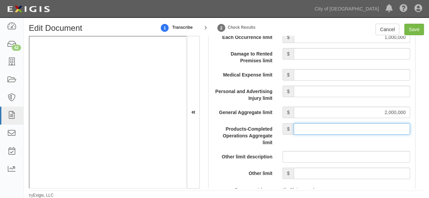
click at [321, 127] on input "Products-Completed Operations Aggregate limit" at bounding box center [352, 129] width 116 height 12
type input "2,000,000"
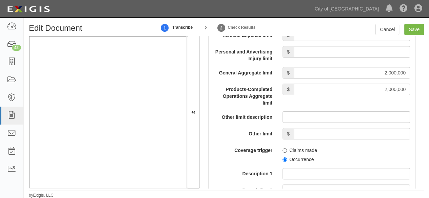
scroll to position [814, 0]
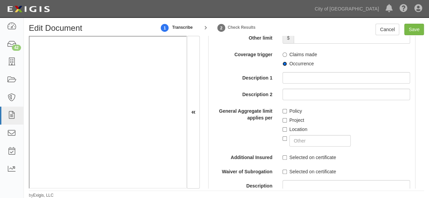
click at [283, 63] on input "Occurrence" at bounding box center [285, 64] width 4 height 4
radio input "true"
click at [283, 110] on input "Policy" at bounding box center [285, 111] width 4 height 4
checkbox input "true"
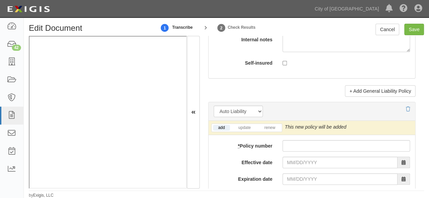
scroll to position [1018, 0]
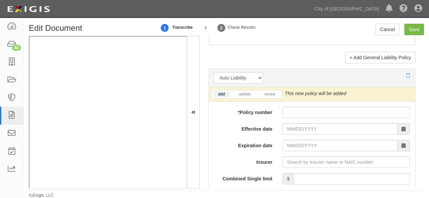
click at [246, 96] on div "add update renew This new policy will be added This new policy will update exis…" at bounding box center [312, 95] width 207 height 14
click at [247, 94] on link "update" at bounding box center [244, 95] width 22 height 6
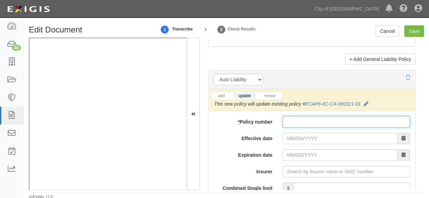
click at [288, 116] on input "* Policy number" at bounding box center [347, 122] width 128 height 12
paste input "FRA4420001-01"
type input "FRA4420001-01"
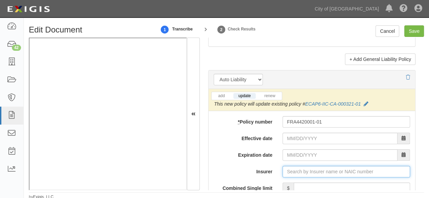
click at [301, 171] on input "Insurer" at bounding box center [347, 172] width 128 height 12
paste input "32620"
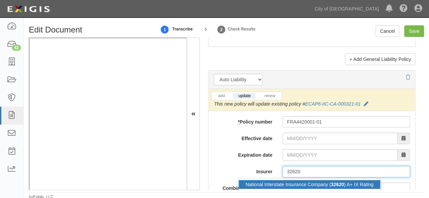
click at [278, 183] on div "National Interstate Insurance Company ( 32620 ) A+ IX Rating" at bounding box center [309, 184] width 141 height 9
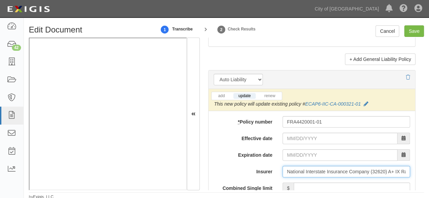
type input "National Interstate Insurance Company (32620) A+ IX Rating"
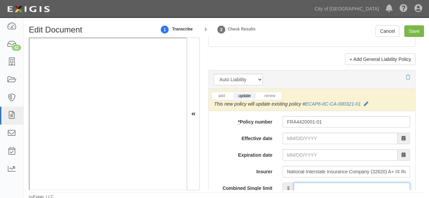
click at [346, 183] on input "Combined Single limit" at bounding box center [352, 189] width 116 height 12
type input "1,000,000"
click at [282, 135] on div at bounding box center [347, 139] width 138 height 12
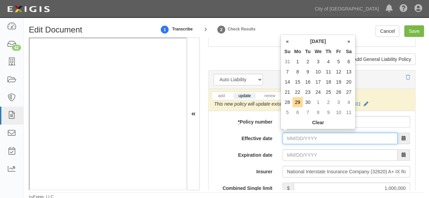
click at [292, 137] on input "Effective date" at bounding box center [340, 139] width 115 height 12
click at [288, 43] on th "«" at bounding box center [287, 41] width 10 height 10
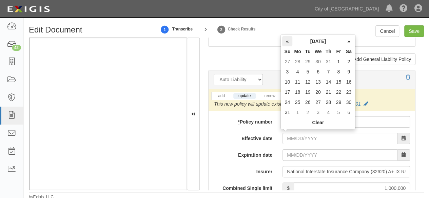
click at [288, 43] on th "«" at bounding box center [287, 41] width 10 height 10
click at [286, 46] on th "Su" at bounding box center [287, 51] width 10 height 10
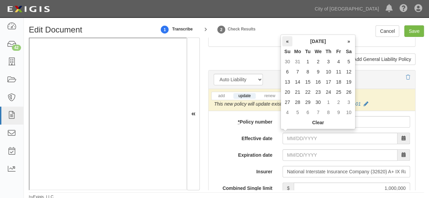
click at [288, 44] on th "«" at bounding box center [287, 41] width 10 height 10
click at [347, 62] on td "1" at bounding box center [349, 62] width 10 height 10
type input "[DATE]"
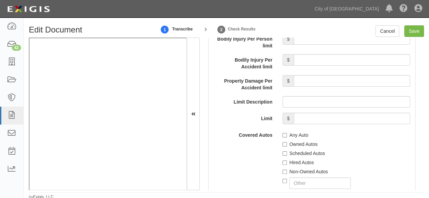
scroll to position [1187, 0]
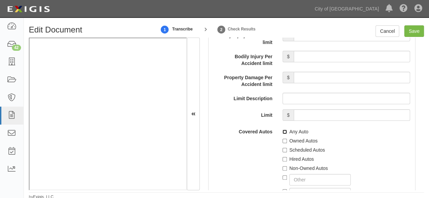
drag, startPoint x: 283, startPoint y: 130, endPoint x: 237, endPoint y: 140, distance: 47.2
click at [283, 130] on input "Any Auto" at bounding box center [285, 132] width 4 height 4
checkbox input "true"
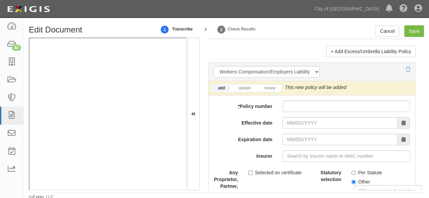
scroll to position [1798, 0]
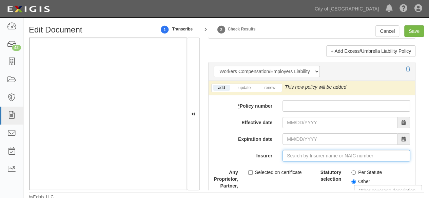
click at [292, 150] on input "Insurer" at bounding box center [347, 156] width 128 height 12
paste input "21172"
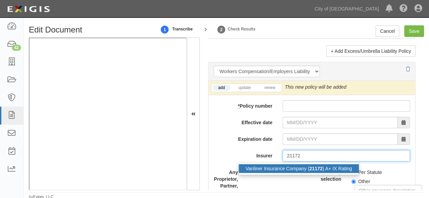
click at [284, 165] on div "Vanliner Insurance Company ( 21172 ) A+ IX Rating" at bounding box center [299, 169] width 120 height 9
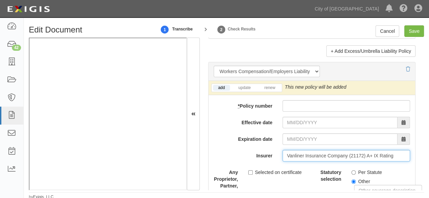
type input "Vanliner Insurance Company (21172) A+ IX Rating"
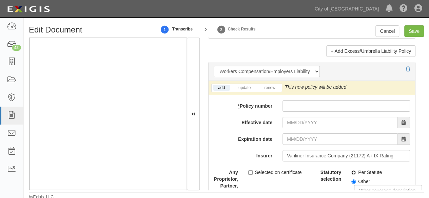
click at [351, 171] on input "Per Statute" at bounding box center [353, 173] width 4 height 4
radio input "true"
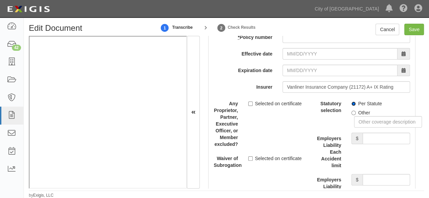
scroll to position [1866, 0]
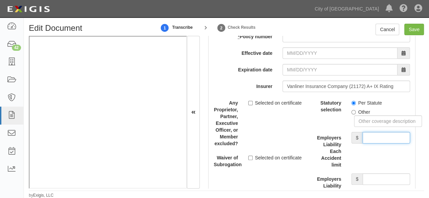
drag, startPoint x: 394, startPoint y: 132, endPoint x: 385, endPoint y: 127, distance: 10.0
click at [392, 132] on input "Employers Liability Each Accident limit" at bounding box center [386, 138] width 47 height 12
type input "1,000,000"
click at [375, 174] on input "Employers Liability Disease Each Employee limit" at bounding box center [386, 180] width 47 height 12
type input "1,000,000"
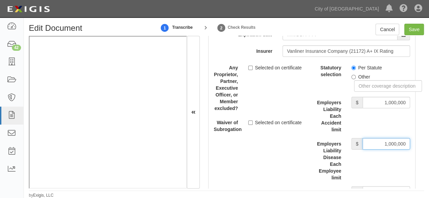
scroll to position [1934, 0]
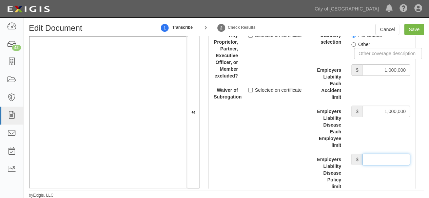
click at [380, 154] on input "Employers Liability Disease Policy limit" at bounding box center [386, 160] width 47 height 12
type input "1,000,000"
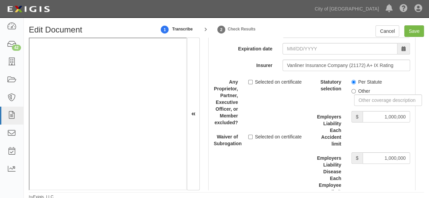
scroll to position [1832, 0]
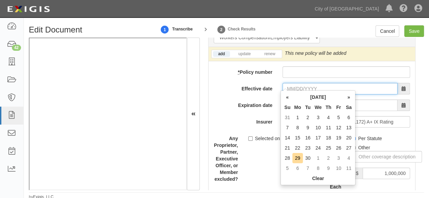
click at [289, 83] on input "Effective date" at bounding box center [340, 89] width 115 height 12
click at [286, 99] on th "«" at bounding box center [287, 97] width 10 height 10
click at [288, 101] on th "«" at bounding box center [287, 97] width 10 height 10
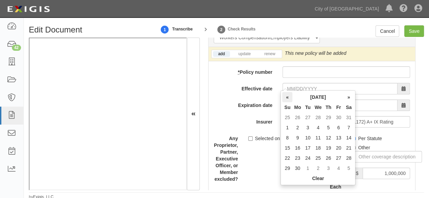
click at [288, 101] on th "«" at bounding box center [287, 97] width 10 height 10
click at [349, 116] on td "1" at bounding box center [349, 118] width 10 height 10
type input "[DATE]"
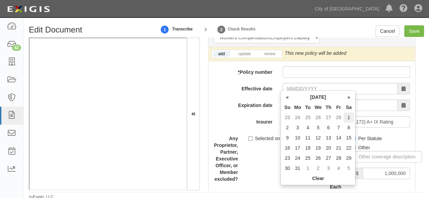
type input "[DATE]"
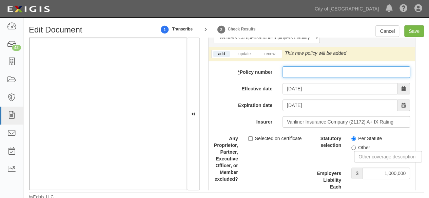
click at [288, 70] on input "* Policy number" at bounding box center [347, 72] width 128 height 12
paste input "FRW4420001-01"
type input "FRW4420001-01"
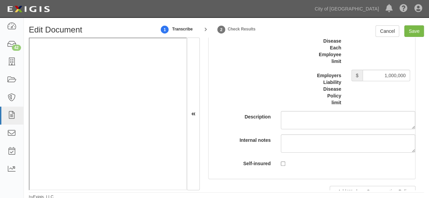
scroll to position [2137, 0]
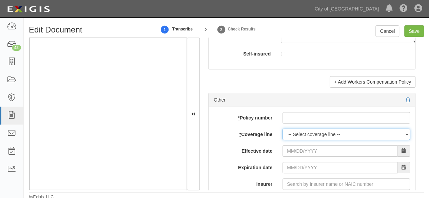
select select "56"
click at [283, 137] on select "-- Select coverage line -- Asbestos Abatement Auto Physical Damage Boiler & Mac…" at bounding box center [347, 135] width 128 height 12
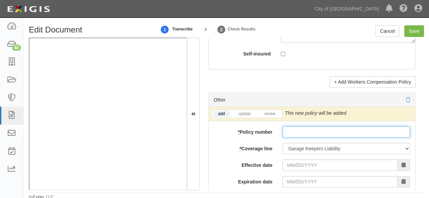
click at [299, 127] on input "* Policy number" at bounding box center [347, 133] width 128 height 12
paste input "FRC4420001-01"
type input "FRC4420001-01"
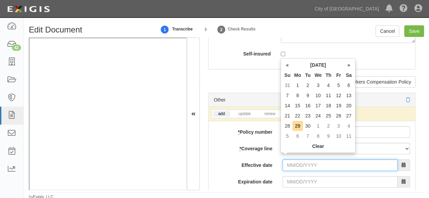
click at [291, 160] on input "Effective date" at bounding box center [340, 166] width 115 height 12
click at [289, 66] on th "«" at bounding box center [287, 65] width 10 height 10
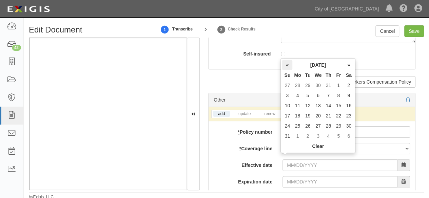
click at [289, 66] on th "«" at bounding box center [287, 65] width 10 height 10
click at [287, 71] on th "Su" at bounding box center [287, 75] width 10 height 10
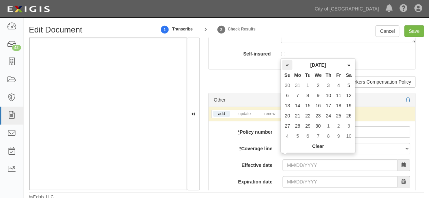
drag, startPoint x: 287, startPoint y: 65, endPoint x: 291, endPoint y: 69, distance: 5.6
click at [287, 67] on th "«" at bounding box center [287, 65] width 10 height 10
click at [349, 83] on td "1" at bounding box center [349, 85] width 10 height 10
type input "03/01/2025"
type input "[DATE]"
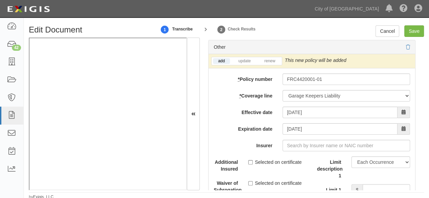
scroll to position [2205, 0]
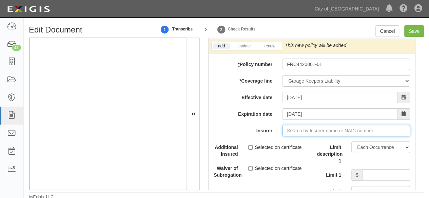
click at [291, 125] on input "Insurer" at bounding box center [347, 131] width 128 height 12
paste input "32620"
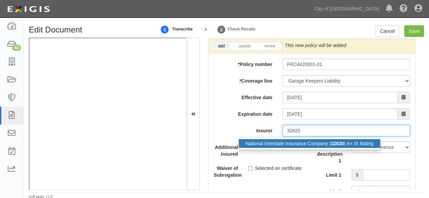
click at [280, 139] on div "National Interstate Insurance Company ( 32620 ) A+ IX Rating" at bounding box center [309, 143] width 141 height 9
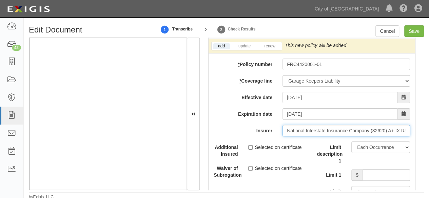
type input "National Interstate Insurance Company (32620) A+ IX Rating"
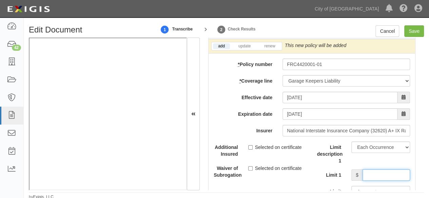
click at [376, 170] on input "Limit 1" at bounding box center [386, 176] width 47 height 12
type input "250,000"
drag, startPoint x: 248, startPoint y: 42, endPoint x: 252, endPoint y: 40, distance: 5.5
click at [248, 43] on link "update" at bounding box center [244, 46] width 22 height 6
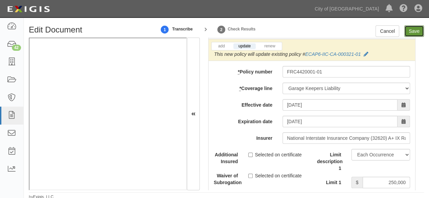
click at [413, 30] on input "Save" at bounding box center [414, 31] width 20 height 12
type input "1000000"
type input "2000000"
type input "1000000"
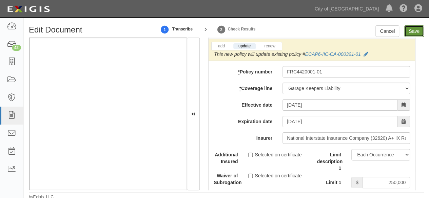
type input "1000000"
type input "250000"
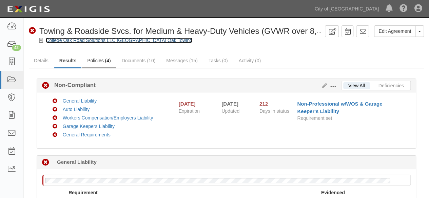
drag, startPoint x: 77, startPoint y: 41, endPoint x: 82, endPoint y: 59, distance: 18.8
click at [77, 42] on link "College Oak Road Solutions LLC [GEOGRAPHIC_DATA] Oak Towing" at bounding box center [119, 40] width 147 height 5
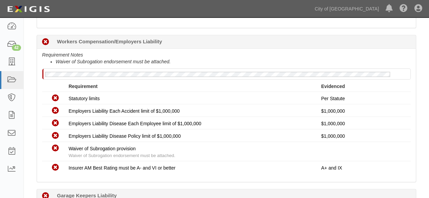
scroll to position [407, 0]
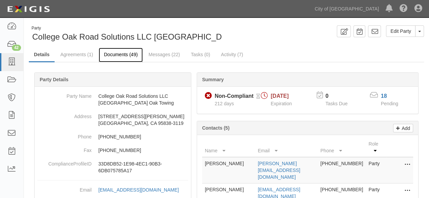
click at [108, 57] on link "Documents (49)" at bounding box center [121, 55] width 44 height 15
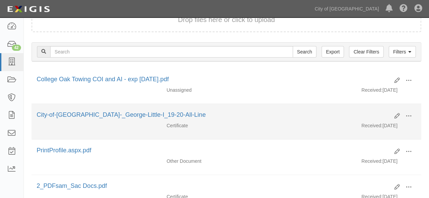
scroll to position [68, 0]
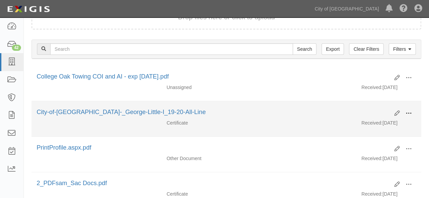
click at [410, 114] on span at bounding box center [409, 114] width 6 height 6
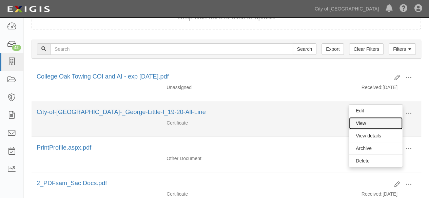
click at [389, 122] on link "View" at bounding box center [376, 123] width 54 height 12
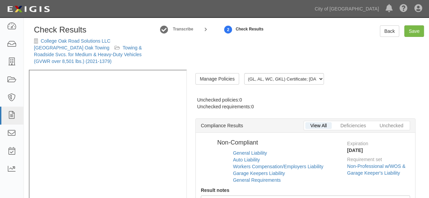
radio input "true"
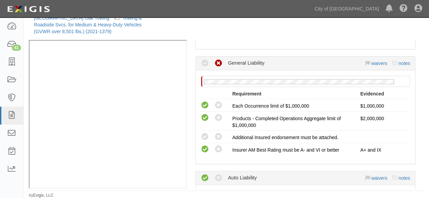
scroll to position [136, 0]
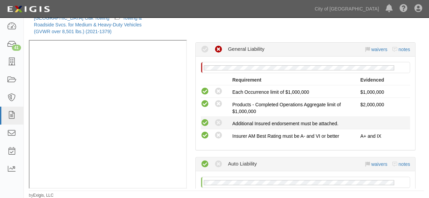
click at [205, 120] on icon at bounding box center [205, 123] width 8 height 8
radio input "true"
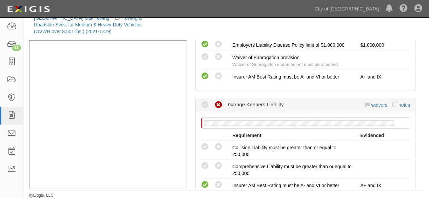
scroll to position [441, 0]
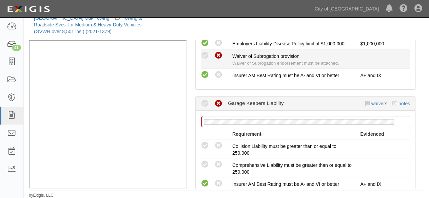
click at [220, 56] on icon at bounding box center [218, 56] width 8 height 8
radio input "true"
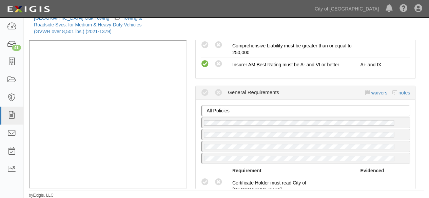
scroll to position [611, 0]
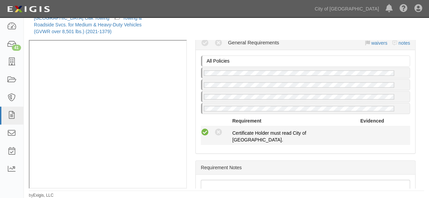
click at [204, 129] on icon at bounding box center [205, 133] width 8 height 8
radio input "true"
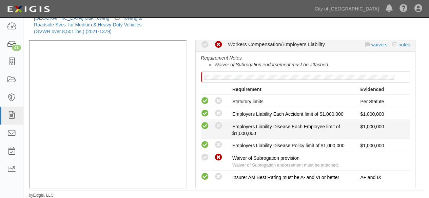
scroll to position [339, 0]
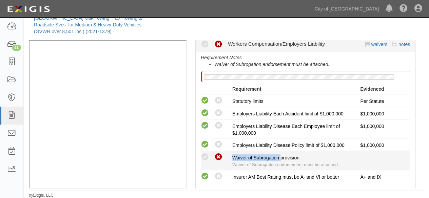
drag, startPoint x: 231, startPoint y: 154, endPoint x: 280, endPoint y: 153, distance: 48.2
click at [280, 155] on span "Waiver of Subrogation provision" at bounding box center [265, 157] width 67 height 5
copy span "Waiver of Subrogation"
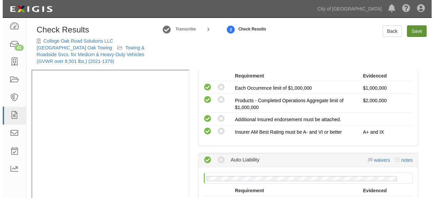
scroll to position [0, 0]
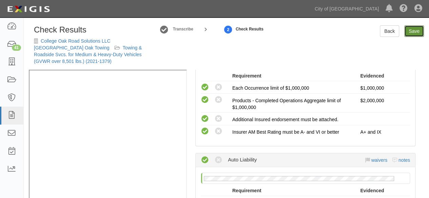
click at [413, 33] on link "Save" at bounding box center [414, 31] width 20 height 12
radio input "true"
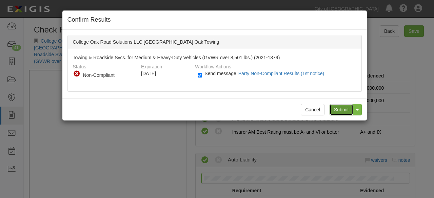
click at [348, 110] on input "Submit" at bounding box center [342, 110] width 24 height 12
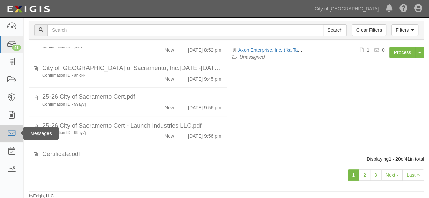
scroll to position [483, 0]
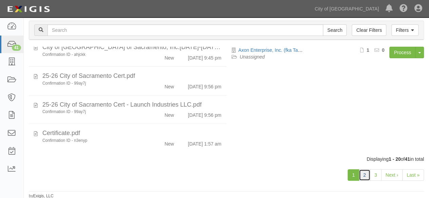
click at [363, 175] on link "2" at bounding box center [365, 176] width 12 height 12
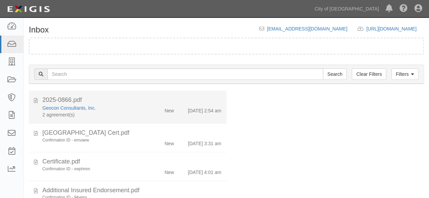
click at [130, 110] on div "Geocon Consultants, Inc." at bounding box center [92, 108] width 100 height 7
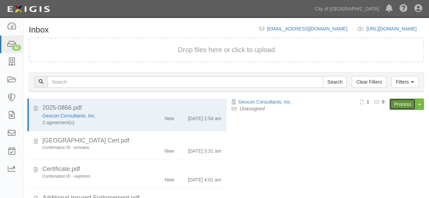
click at [407, 104] on link "Process" at bounding box center [402, 105] width 26 height 12
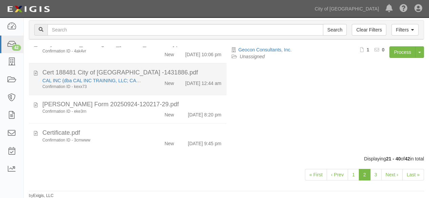
scroll to position [531, 0]
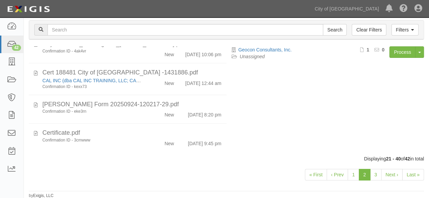
drag, startPoint x: 148, startPoint y: 84, endPoint x: 271, endPoint y: 58, distance: 125.2
click at [149, 84] on div "CAL INC (dba CAL INC TRAINING, LLC; CAL SERVICES INC) Confirmation ID - kexx73 …" at bounding box center [131, 83] width 189 height 13
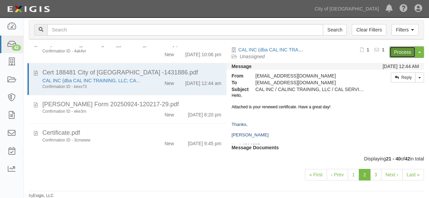
click at [396, 55] on link "Process" at bounding box center [402, 52] width 26 height 12
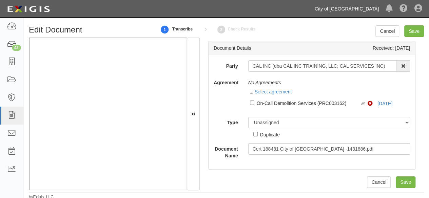
click at [354, 7] on link "City of [GEOGRAPHIC_DATA]" at bounding box center [346, 9] width 71 height 14
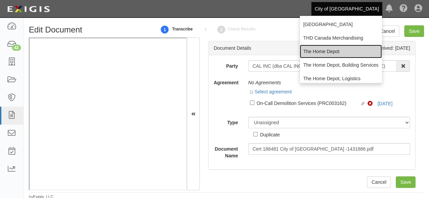
click at [327, 49] on link "The Home Depot" at bounding box center [341, 52] width 82 height 14
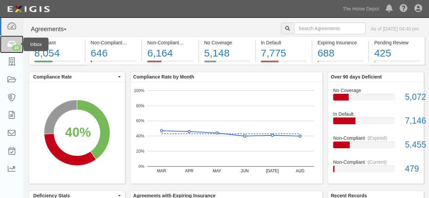
click at [7, 46] on icon at bounding box center [11, 45] width 9 height 8
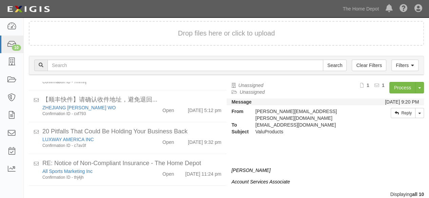
scroll to position [26, 0]
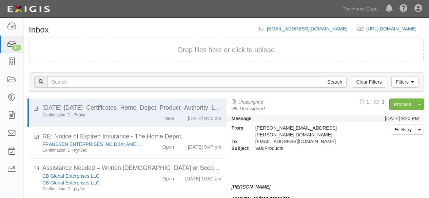
scroll to position [26, 0]
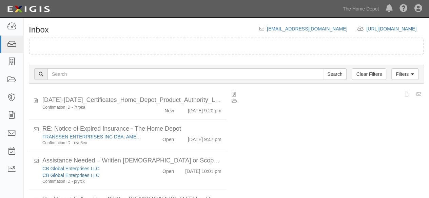
scroll to position [26, 0]
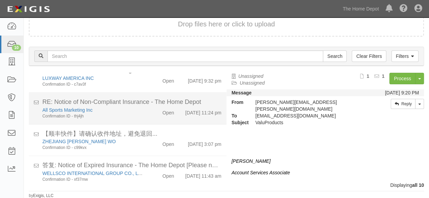
scroll to position [229, 0]
